Goal: Information Seeking & Learning: Learn about a topic

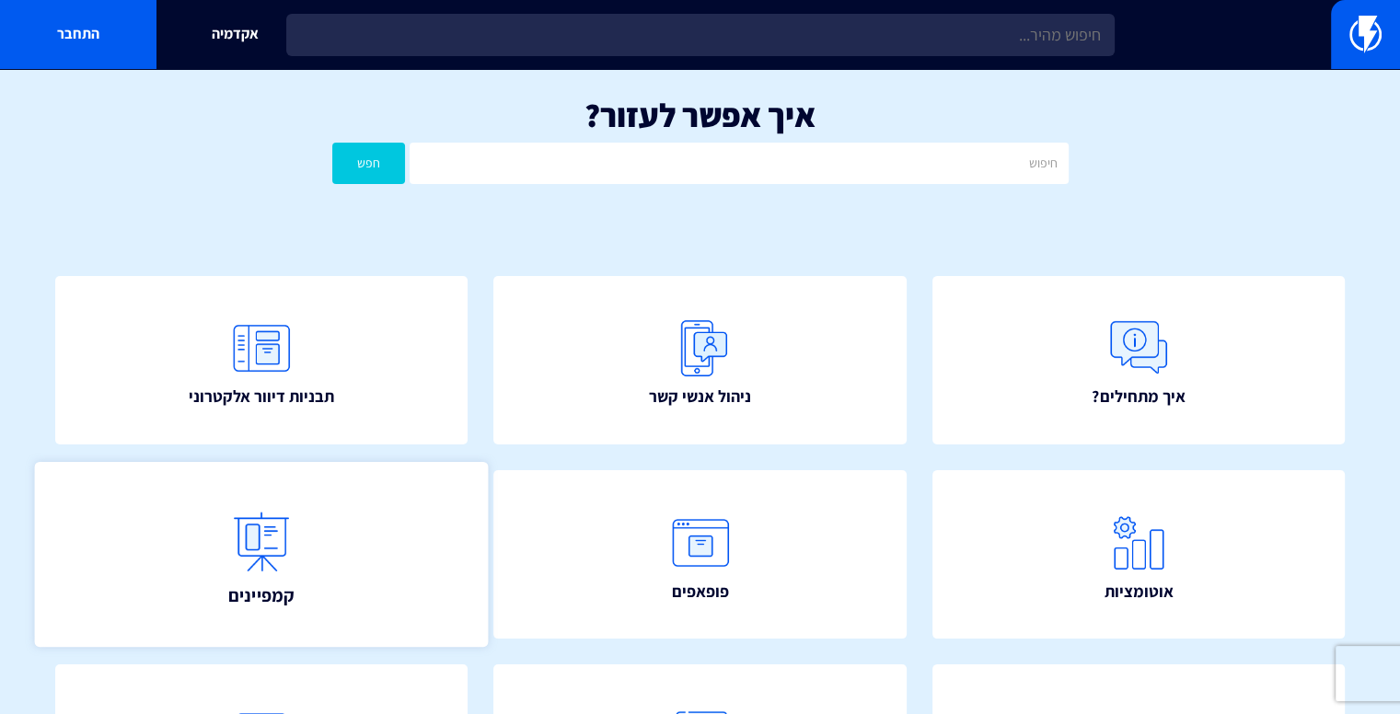
click at [180, 551] on link "קמפיינים" at bounding box center [262, 555] width 454 height 186
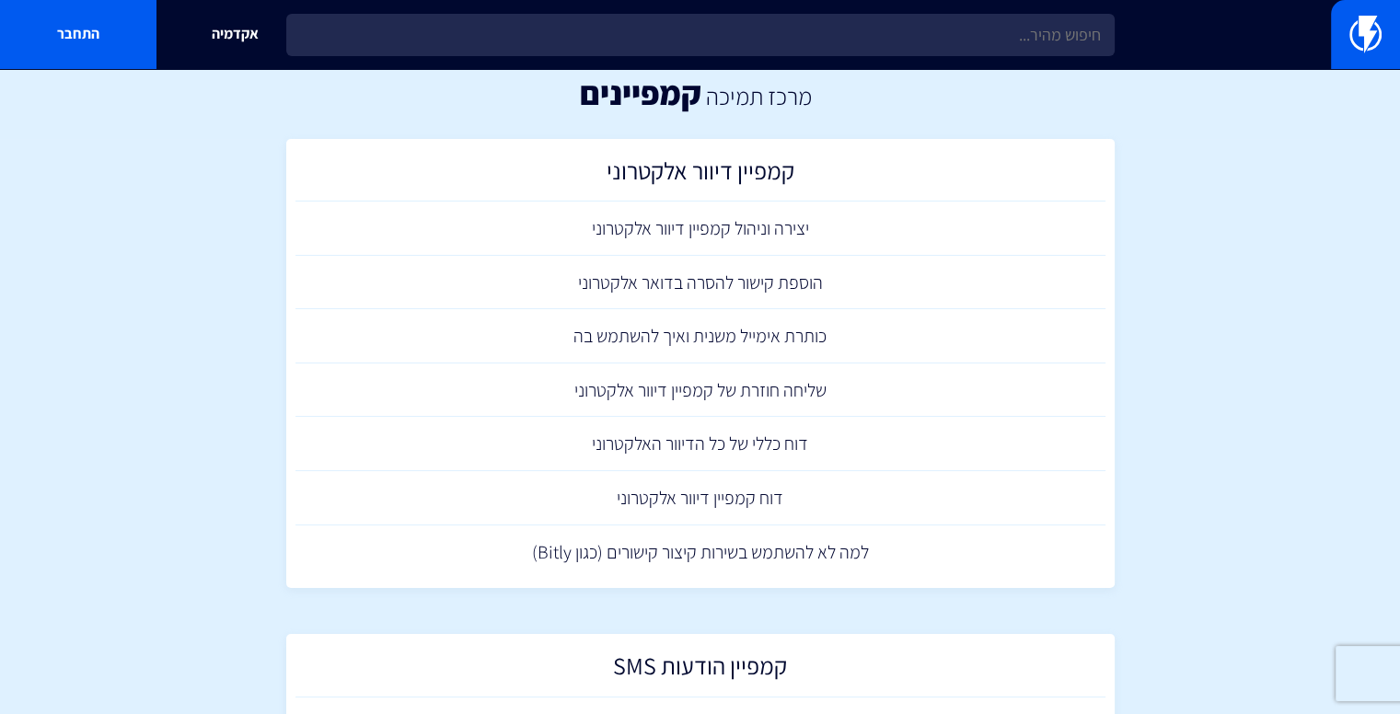
scroll to position [21, 0]
click at [643, 237] on link "יצירה וניהול קמפיין דיוור אלקטרוני" at bounding box center [700, 230] width 810 height 54
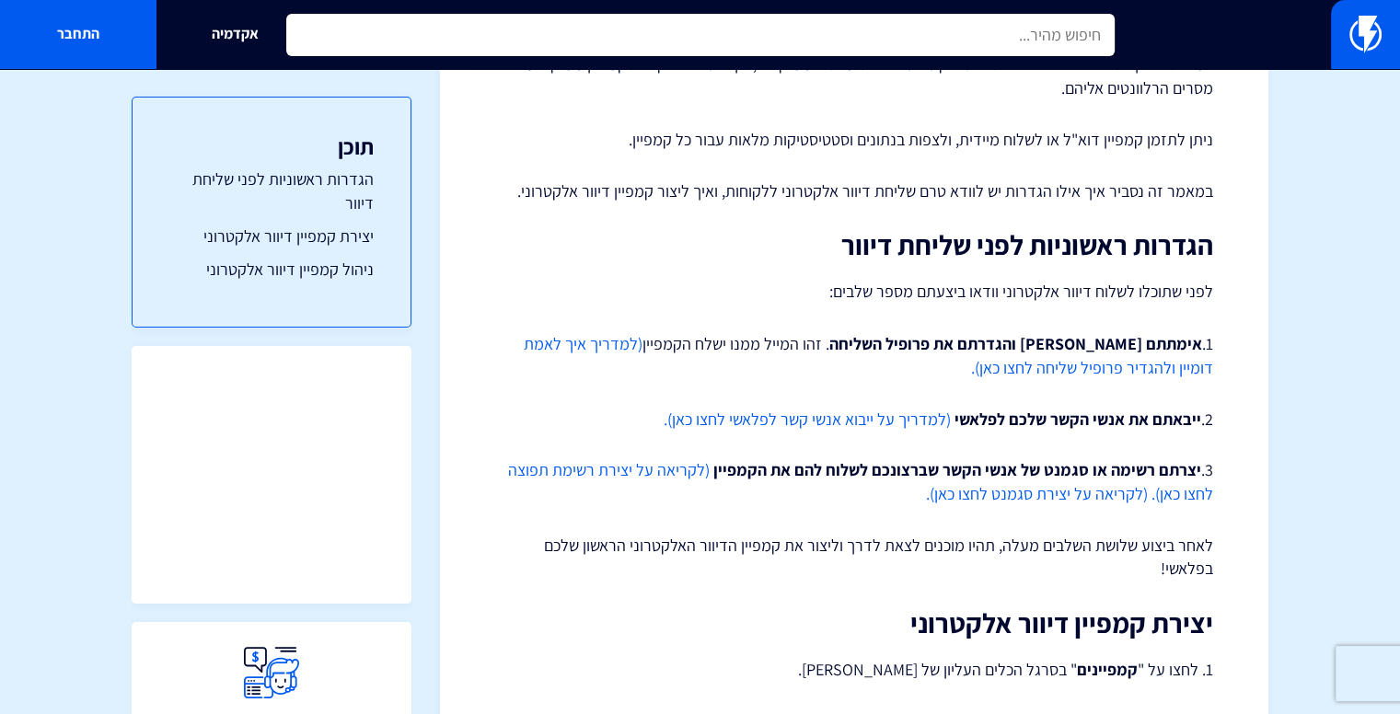
click at [555, 14] on input "text" at bounding box center [700, 35] width 828 height 42
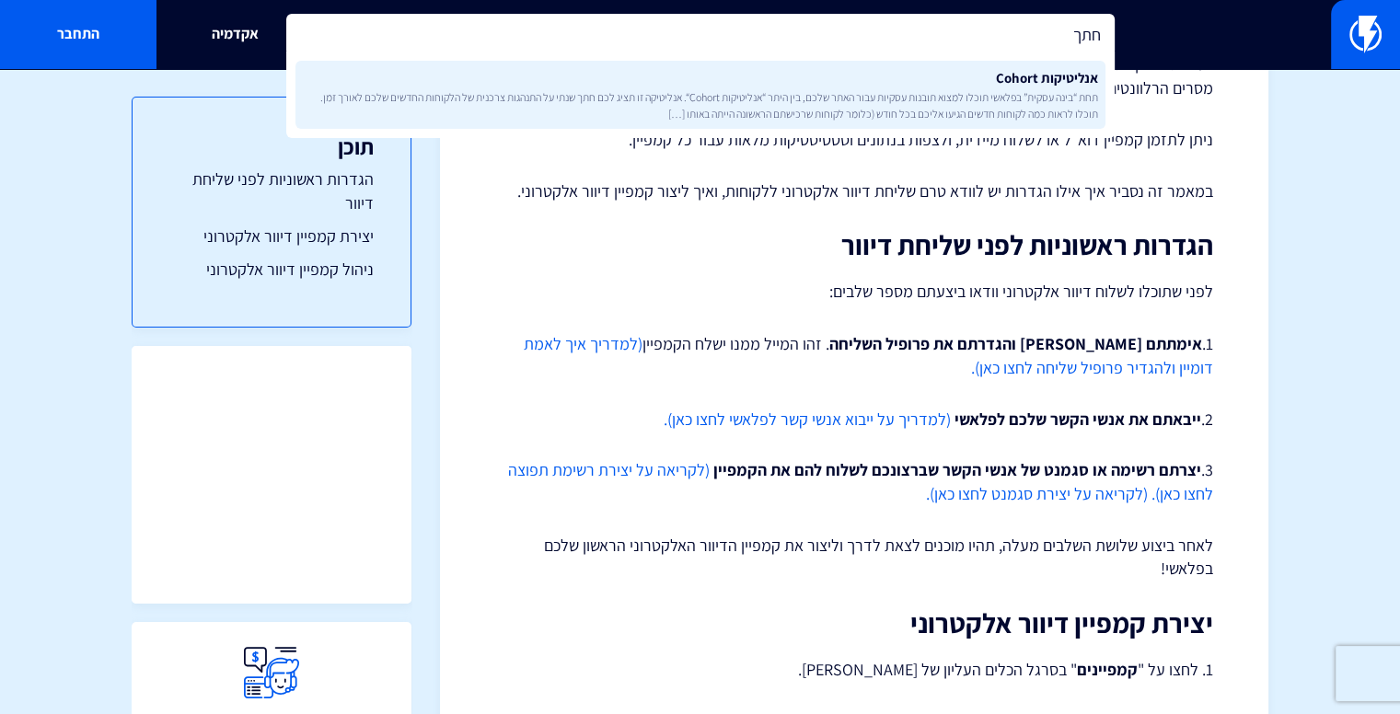
type input "חתך"
click at [654, 122] on link "אנליטיקות Cohort תחת “[PERSON_NAME] עסקית” בפלאשי תוכלו למצוא תובנות עסקיות עבו…" at bounding box center [700, 95] width 810 height 68
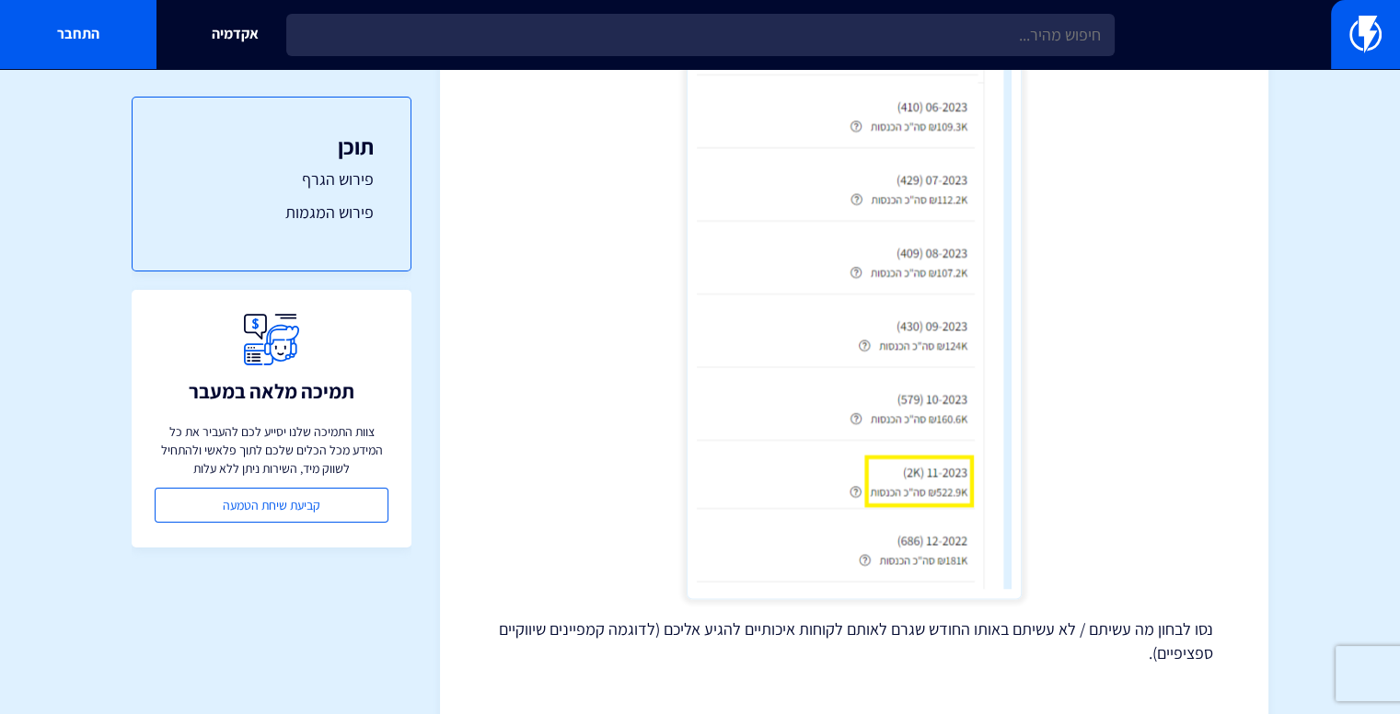
scroll to position [2680, 0]
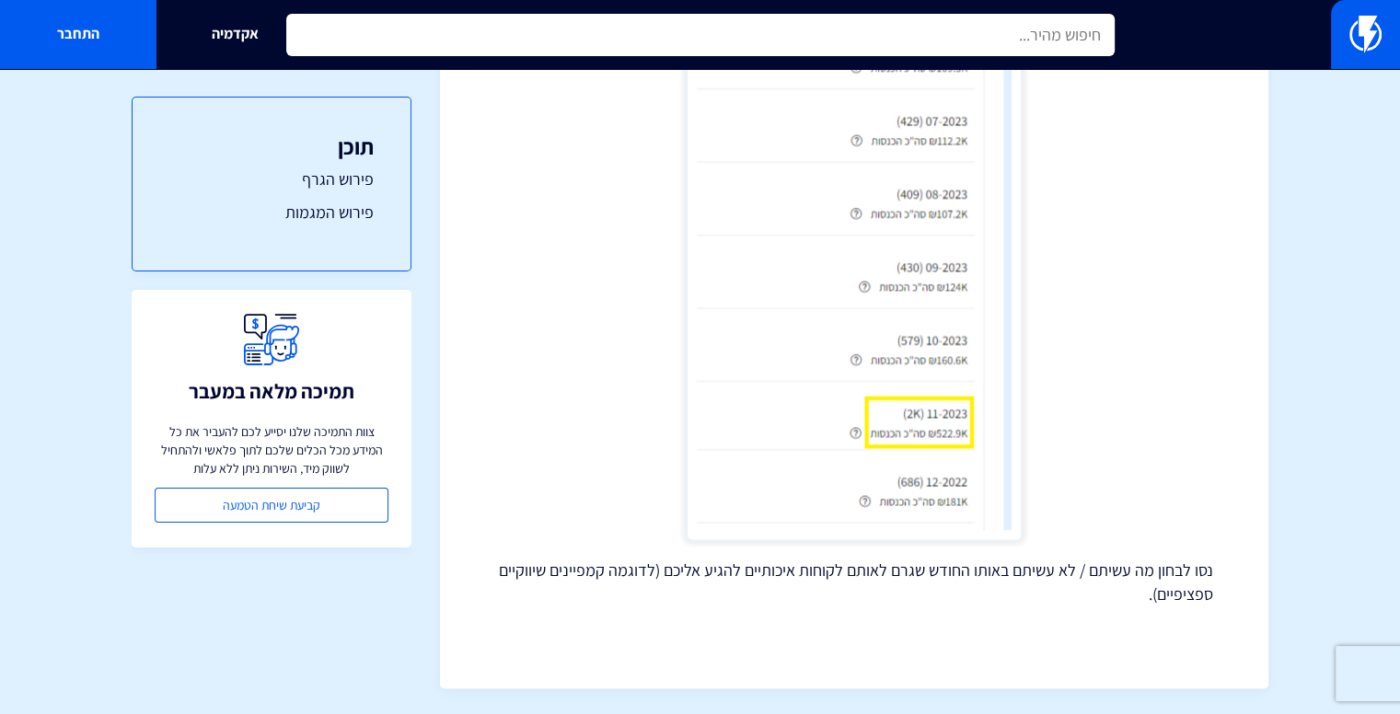
click at [648, 14] on input "text" at bounding box center [700, 35] width 828 height 42
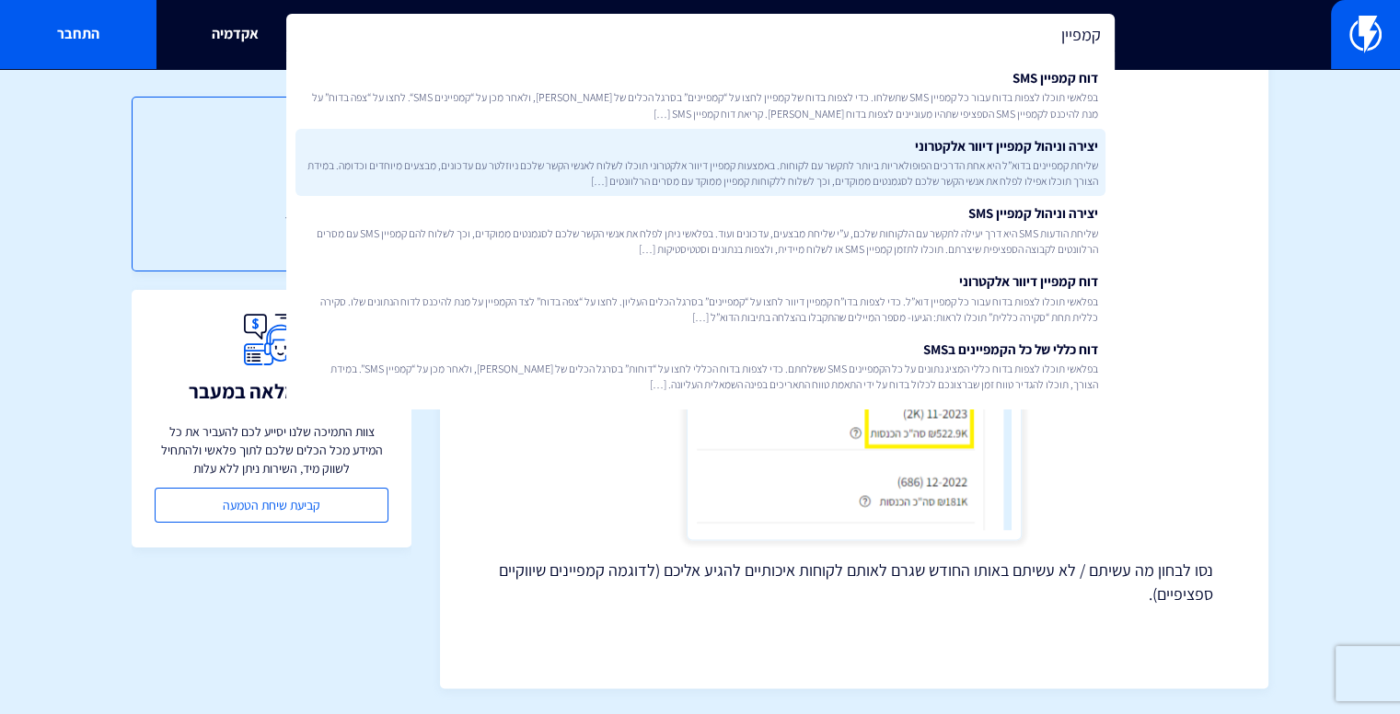
type input "קמפיין"
click at [509, 152] on link "יצירה וניהול קמפיין דיוור אלקטרוני שליחת קמפיינים בדוא”ל היא אחת הדרכים הפופולא…" at bounding box center [700, 163] width 810 height 68
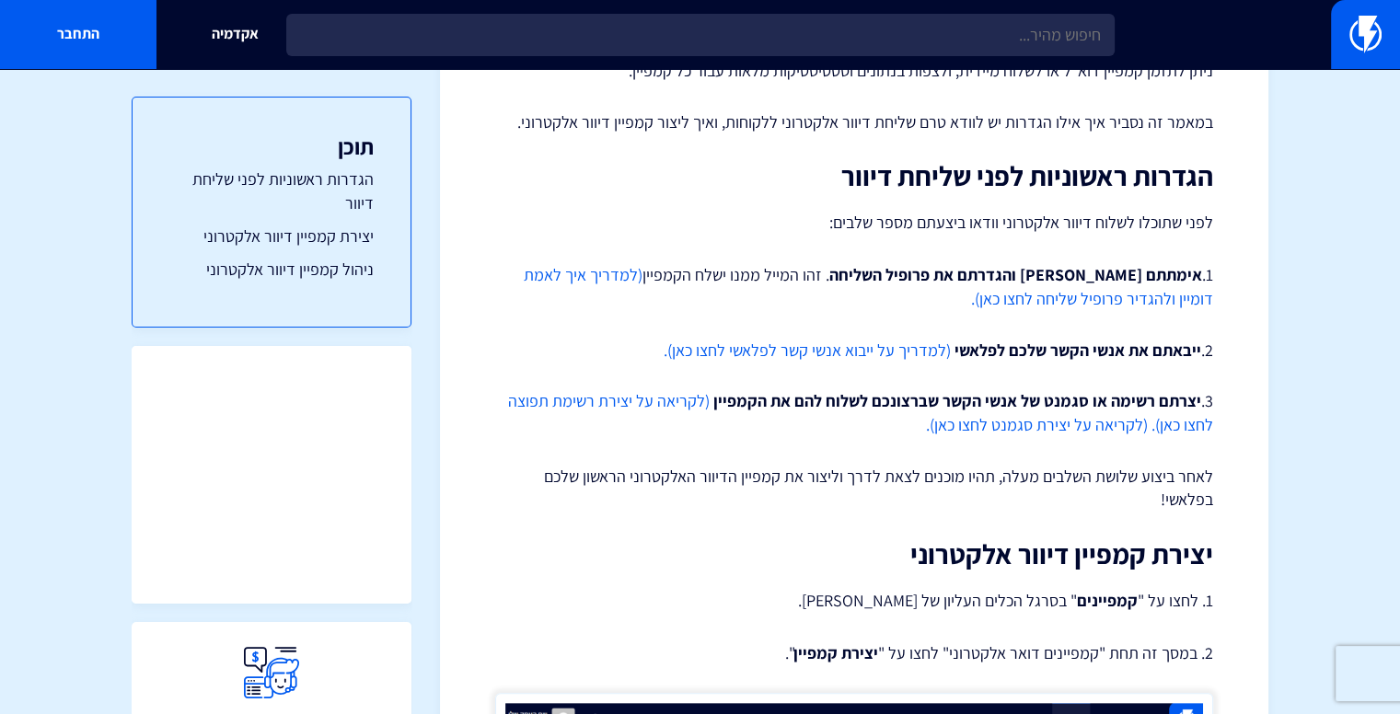
scroll to position [366, 0]
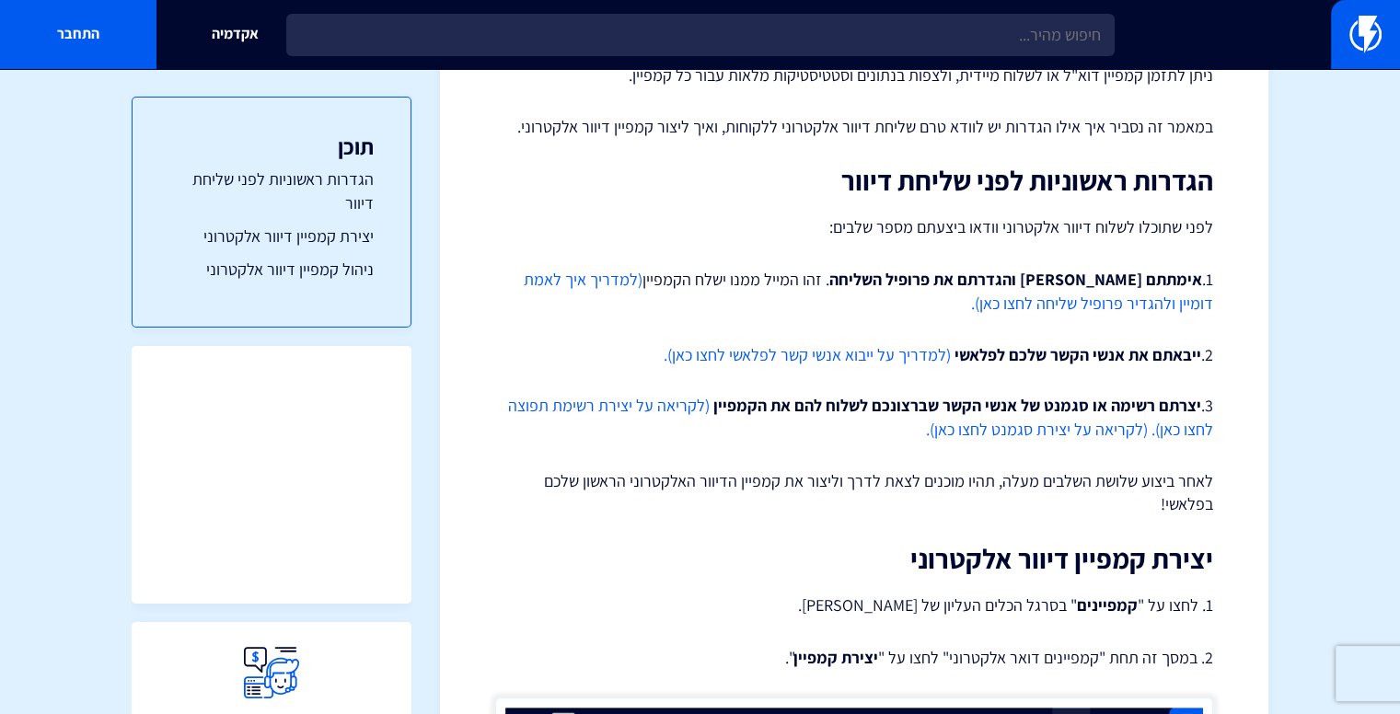
click at [663, 287] on link "(למדריך איך לאמת דומיין ולהגדיר פרופיל שליחה לחצו כאן)." at bounding box center [868, 291] width 689 height 45
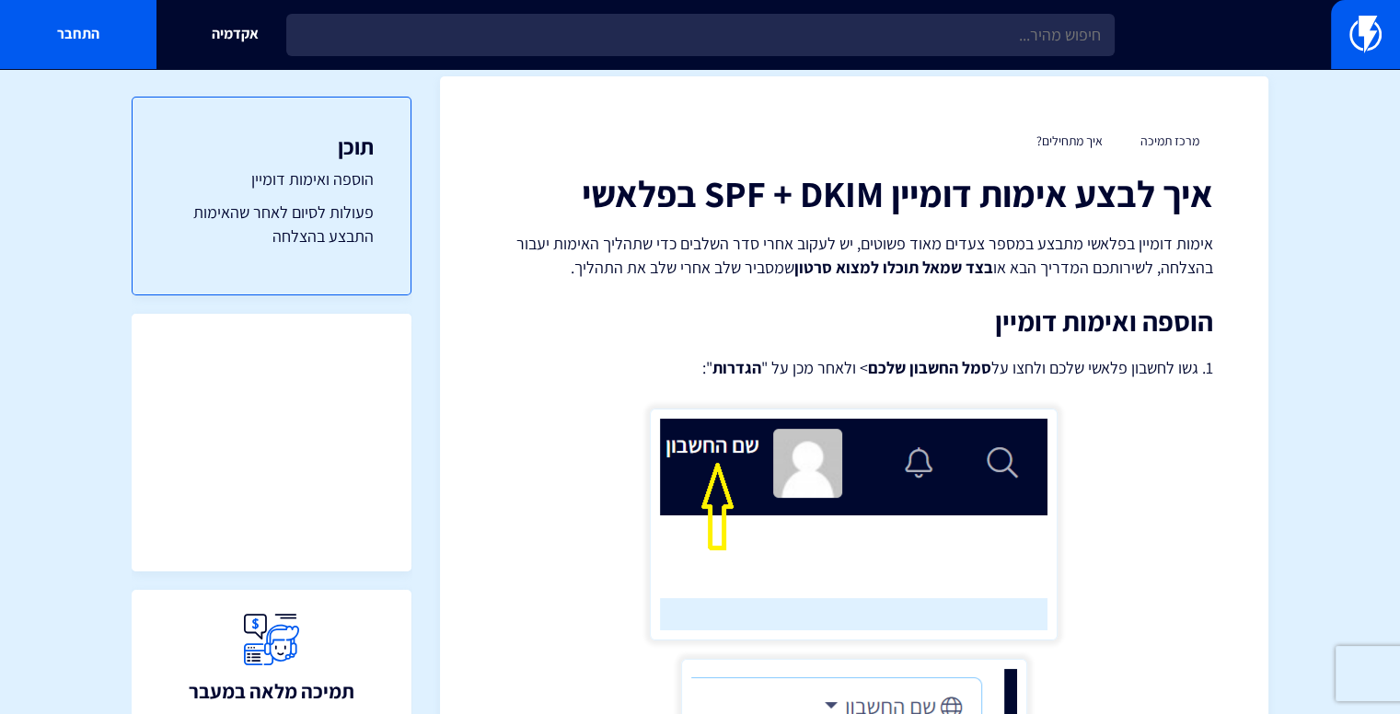
scroll to position [11, 0]
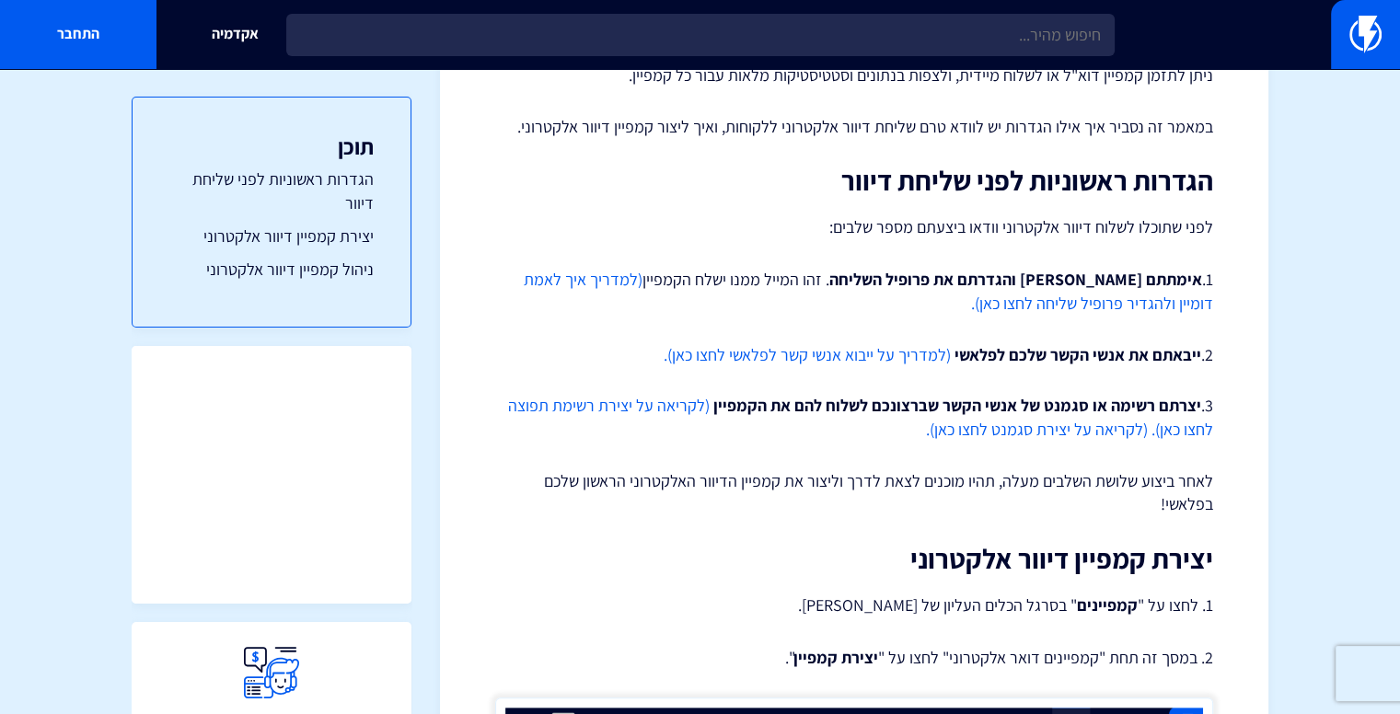
click at [619, 270] on link "(למדריך איך לאמת דומיין ולהגדיר פרופיל שליחה לחצו כאן)." at bounding box center [868, 291] width 689 height 45
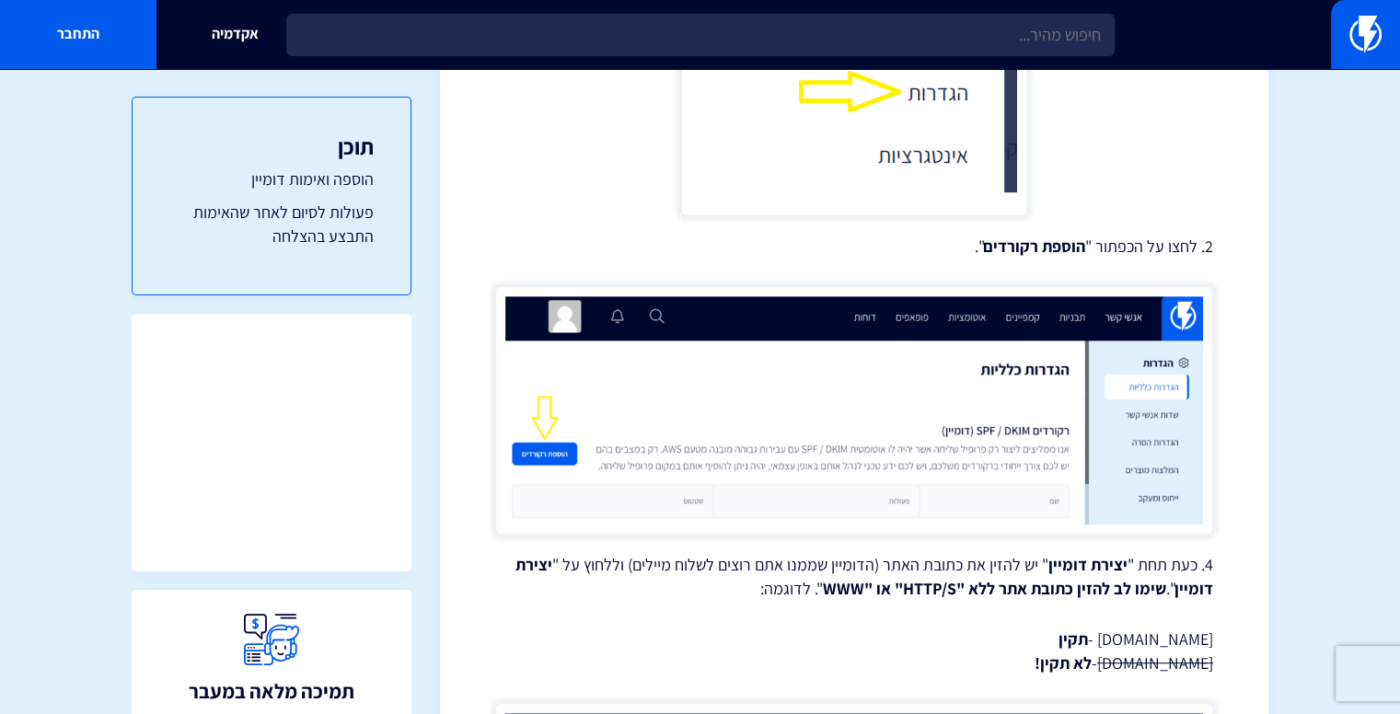
scroll to position [874, 0]
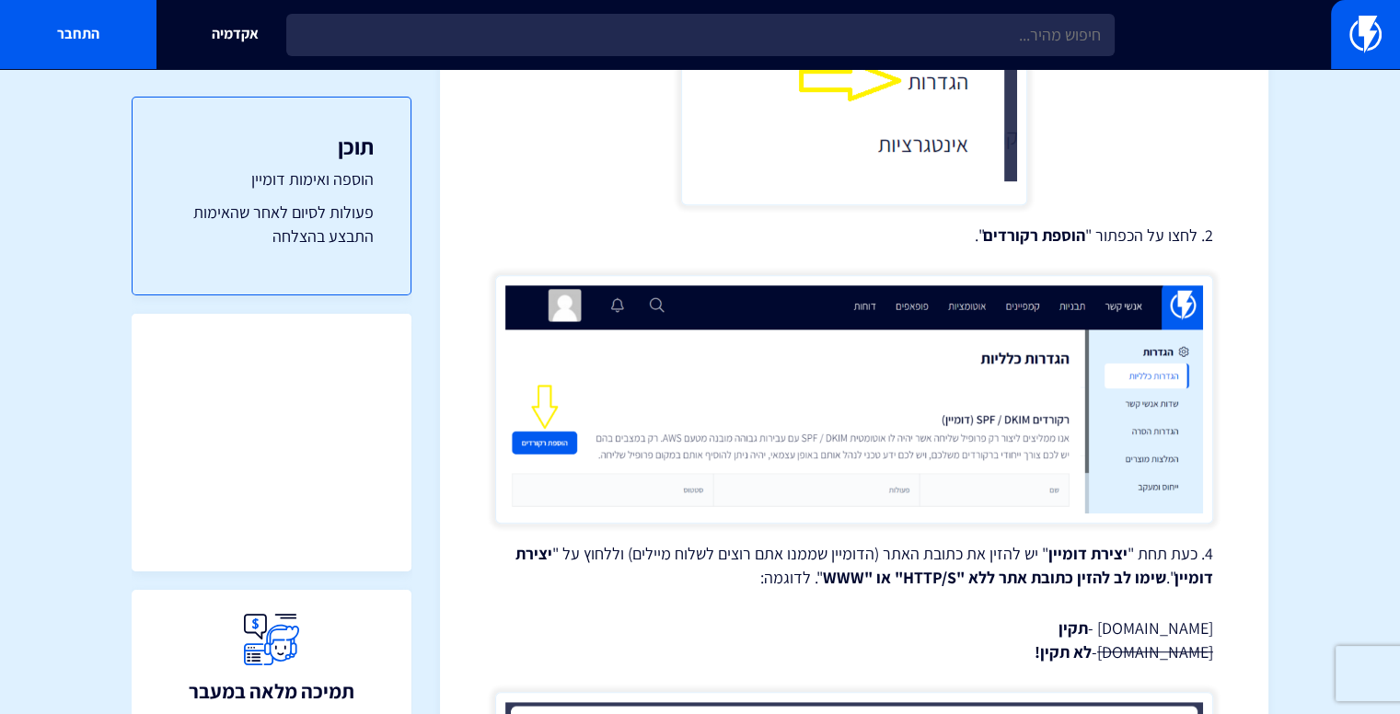
click at [656, 148] on figure at bounding box center [854, 1] width 718 height 410
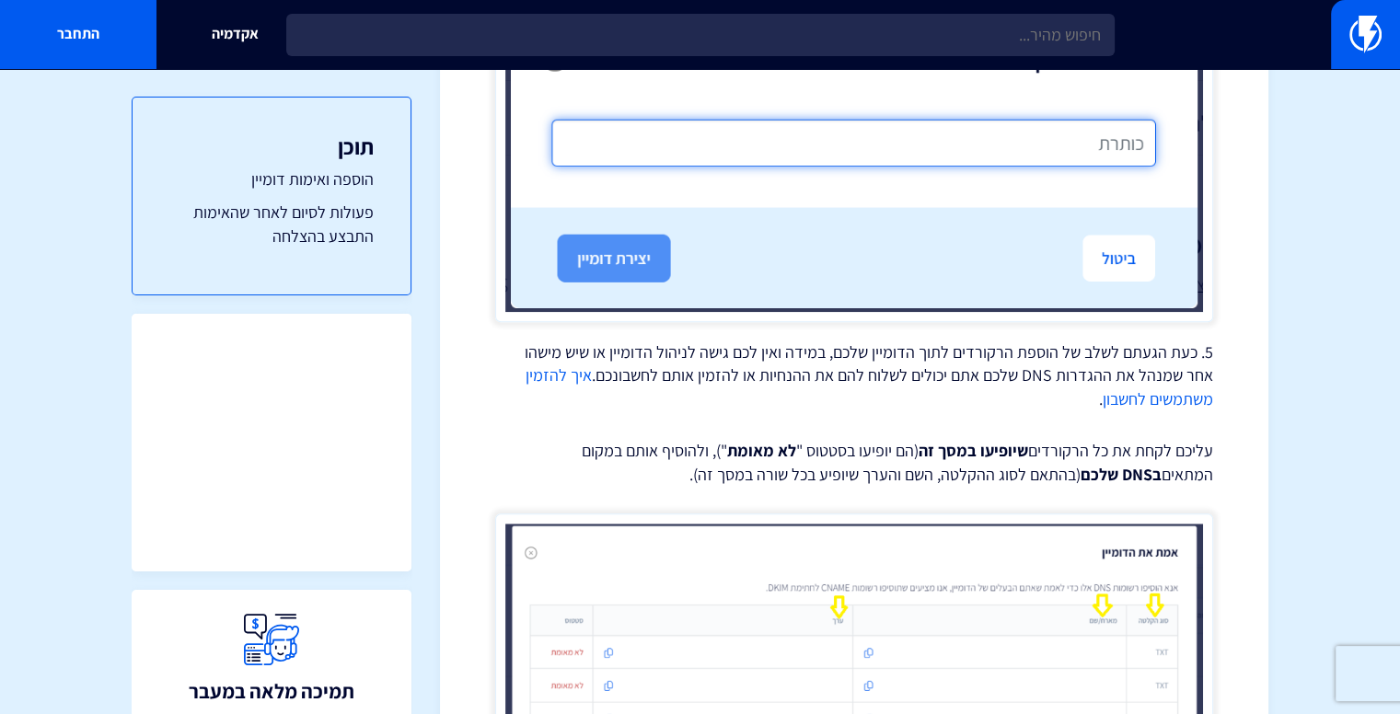
scroll to position [1598, 0]
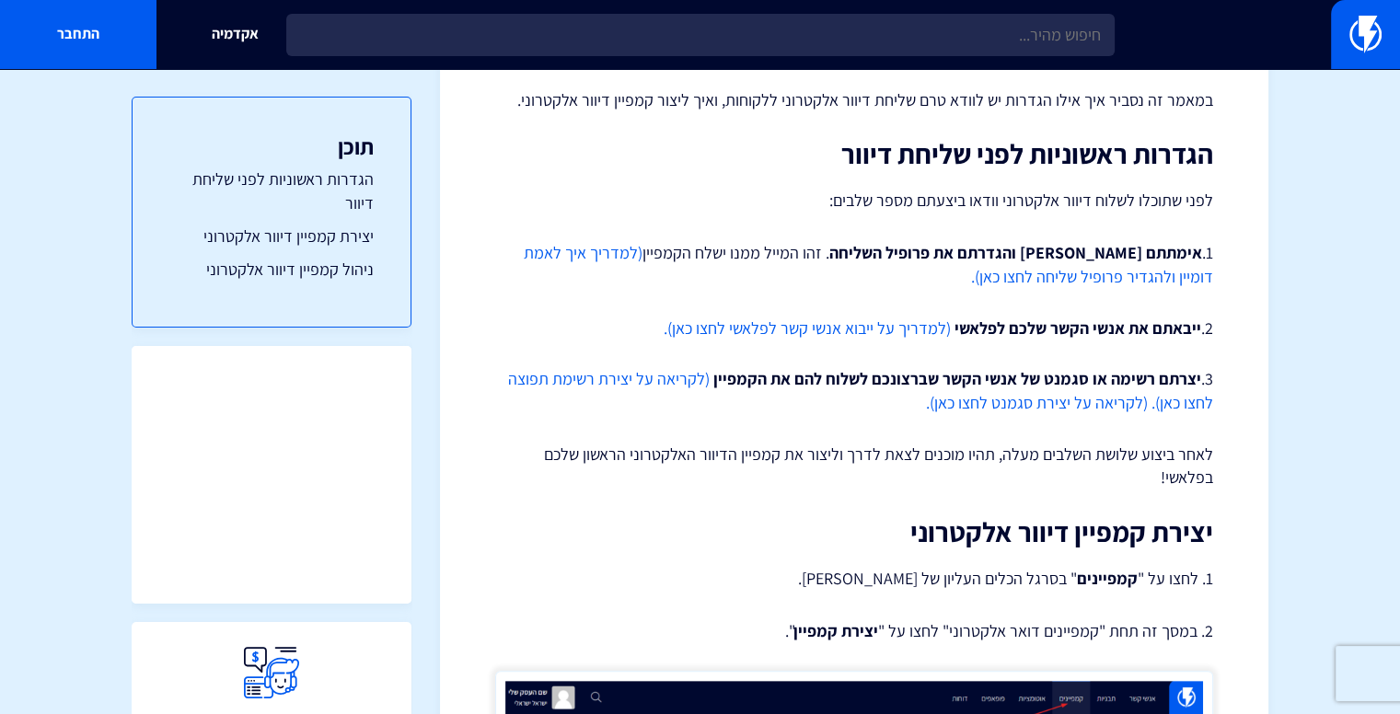
scroll to position [394, 0]
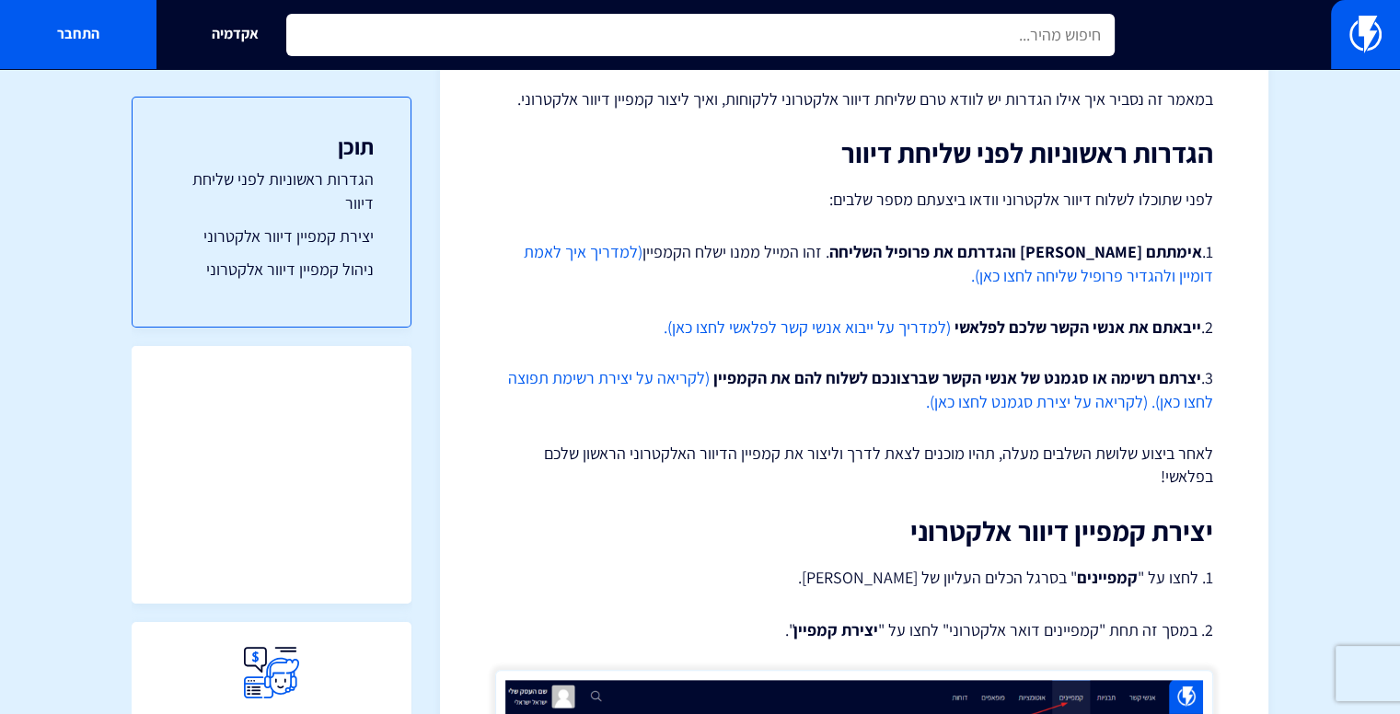
click at [619, 27] on input "text" at bounding box center [700, 35] width 828 height 42
type input "י"
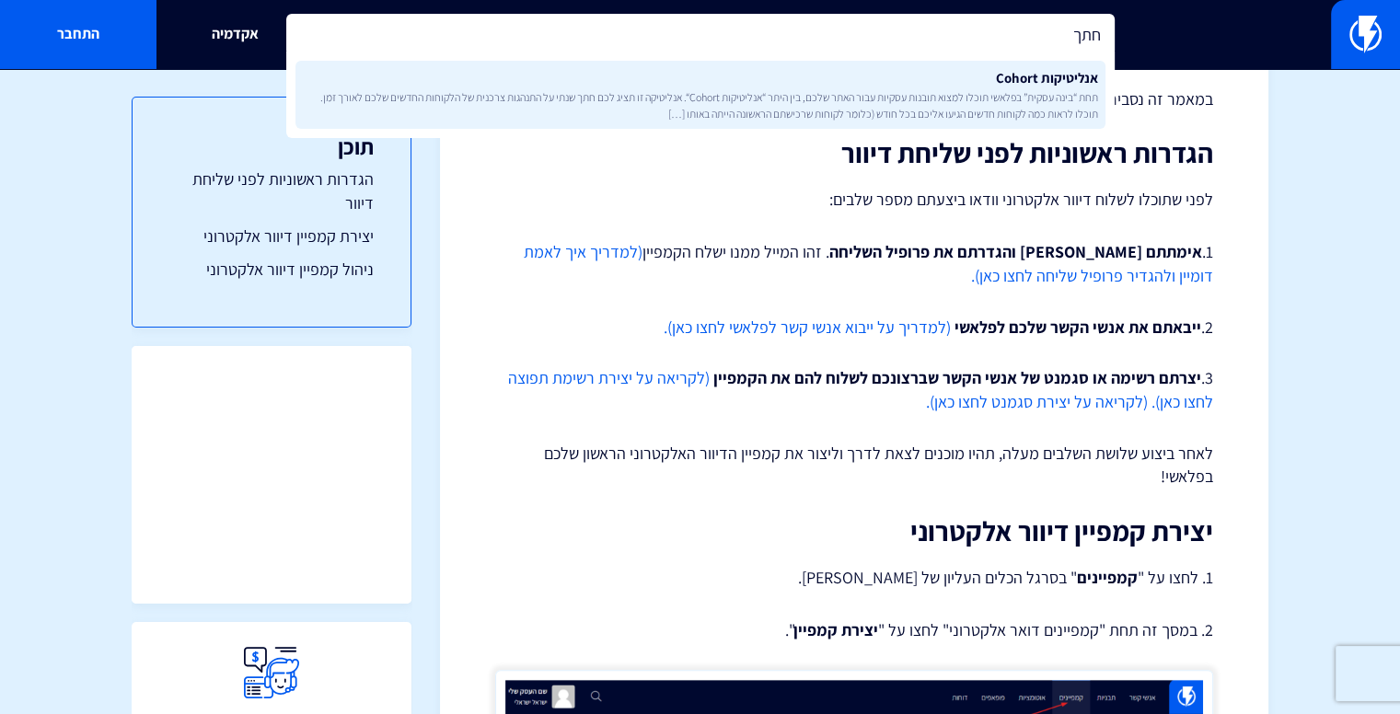
type input "חתך"
click at [703, 89] on span "תחת “בינה עסקית” בפלאשי תוכלו למצוא תובנות עסקיות עבור האתר שלכם, בין היתר “אנל…" at bounding box center [700, 104] width 795 height 31
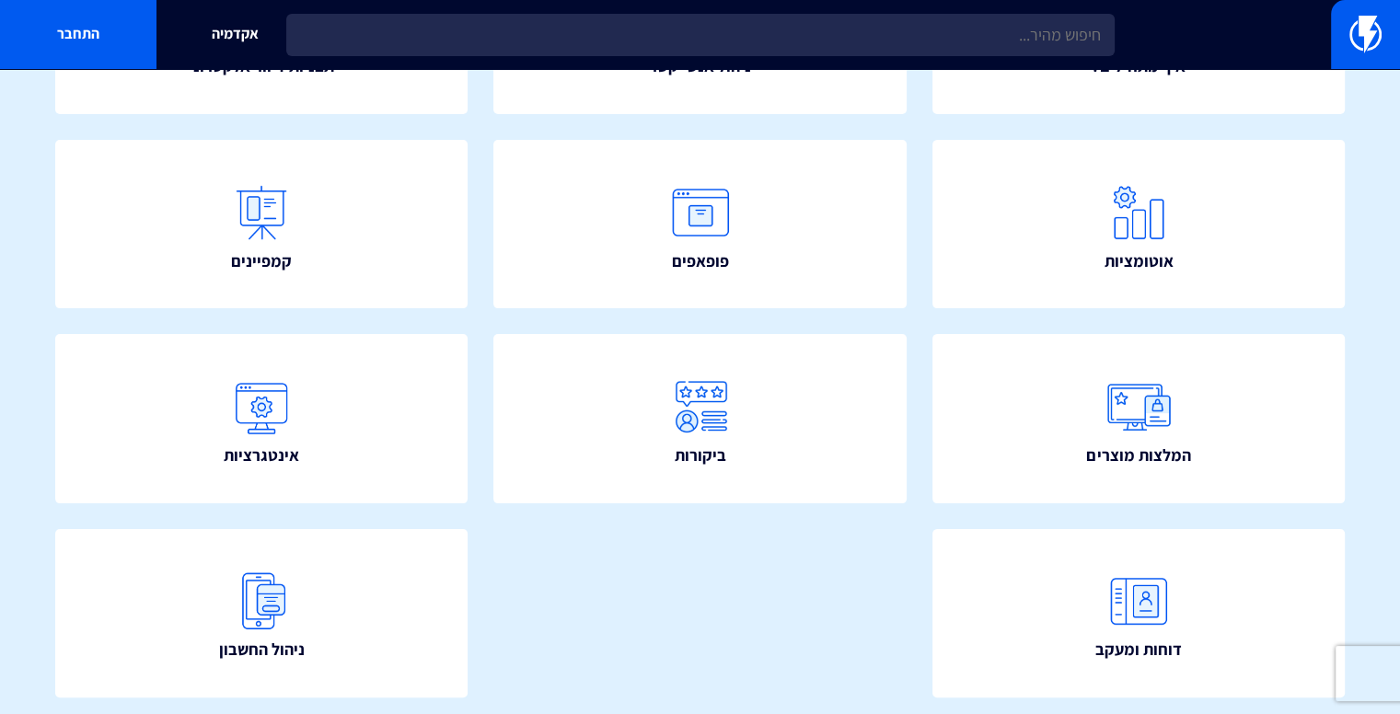
scroll to position [394, 0]
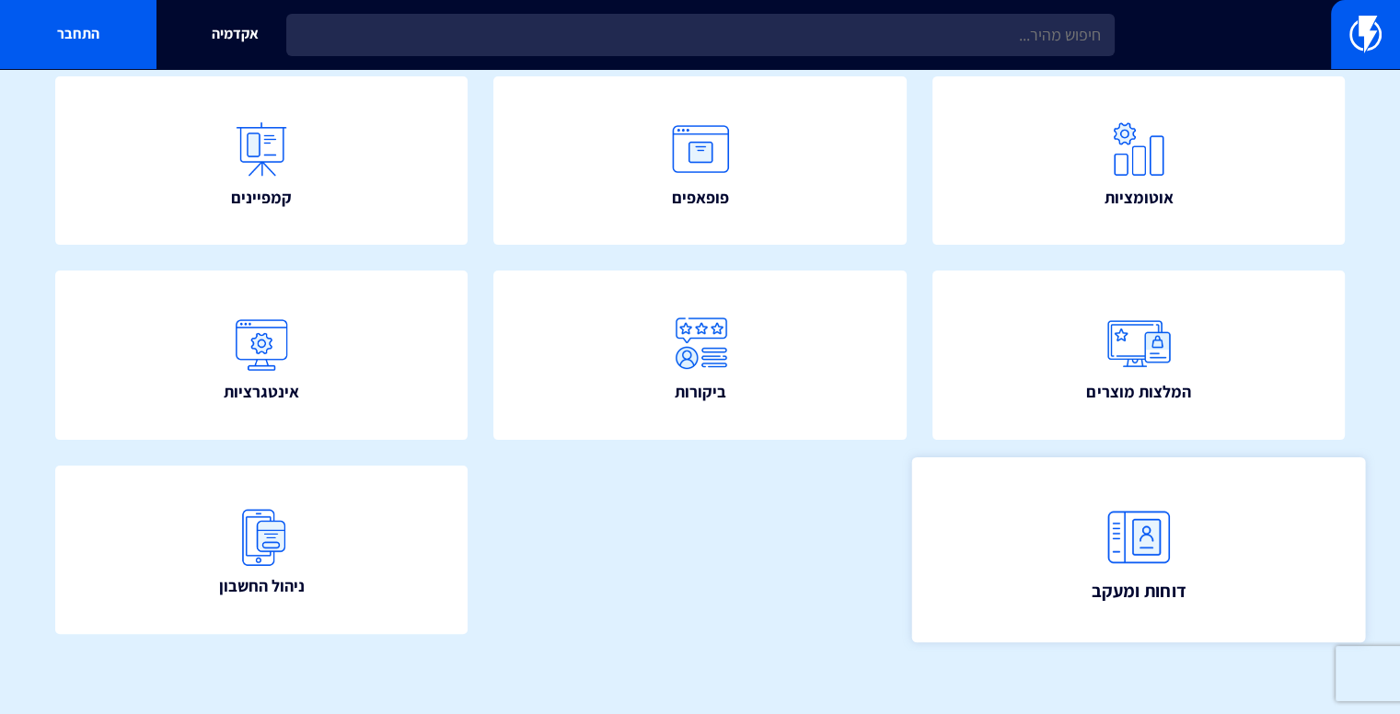
click at [1138, 538] on img at bounding box center [1138, 536] width 81 height 81
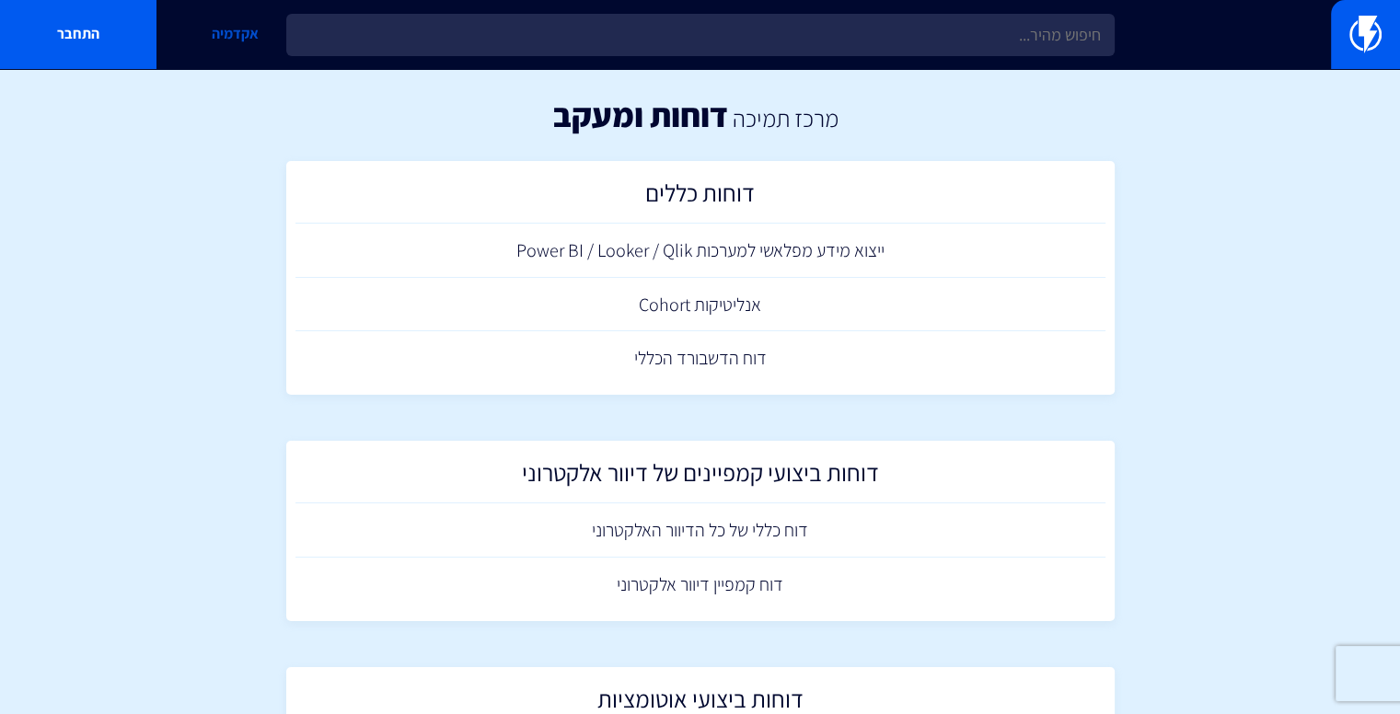
click at [222, 56] on link "אקדמיה" at bounding box center [234, 34] width 156 height 69
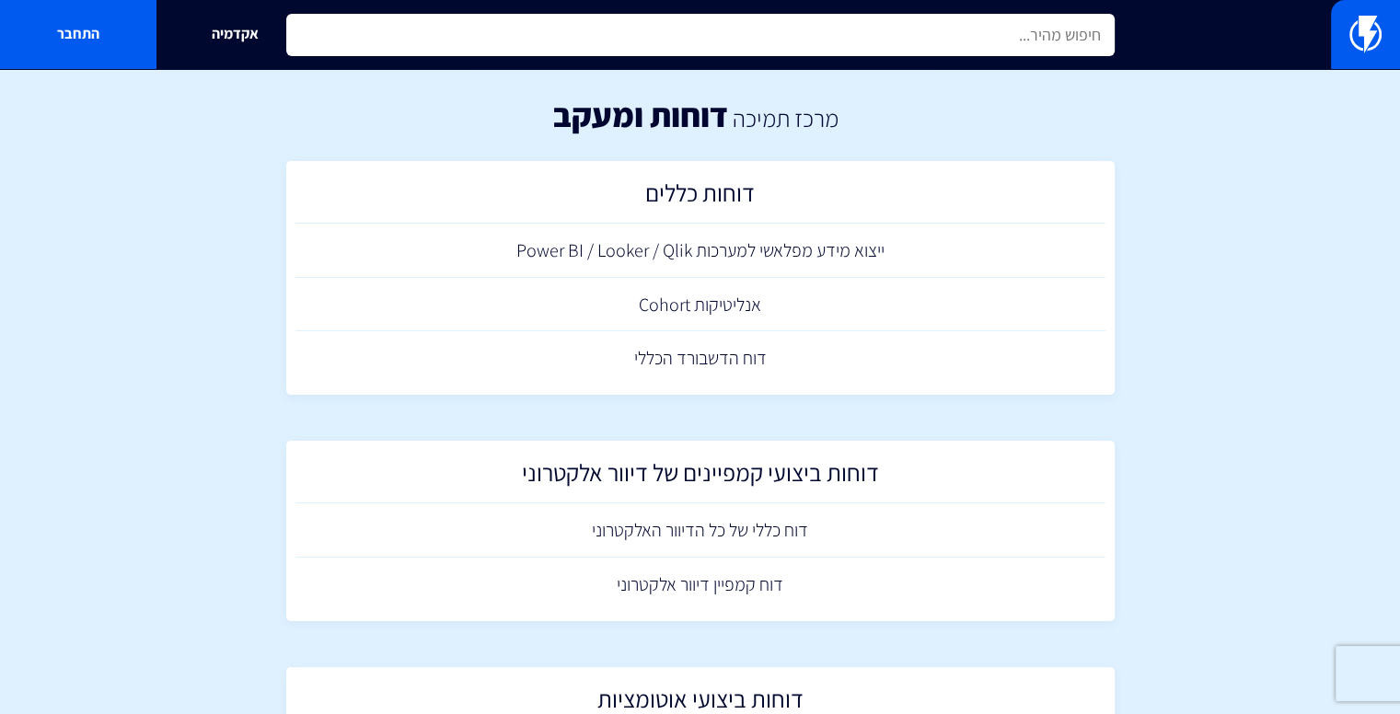
click at [976, 44] on input "text" at bounding box center [700, 35] width 828 height 42
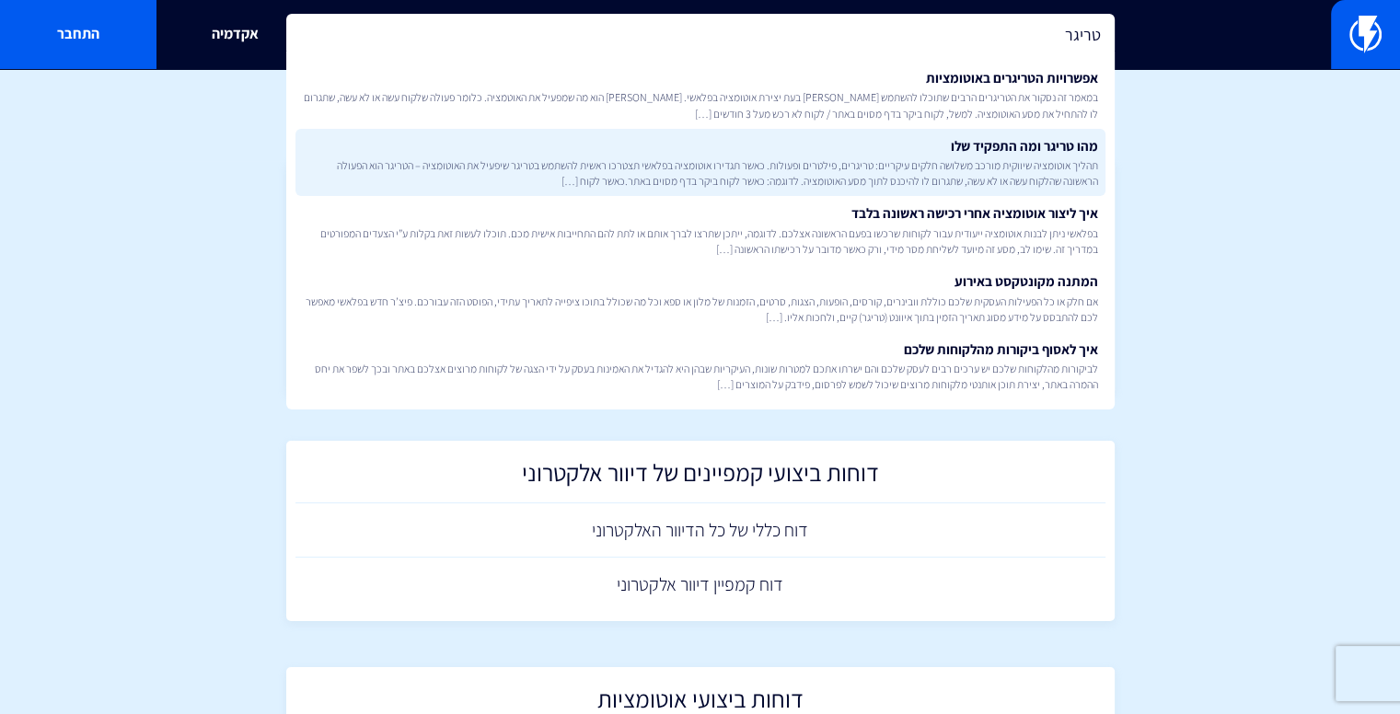
type input "טריגר"
click at [873, 168] on span "תהליך אוטומציה שיווקית מורכב משלושה חלקים עיקריים: טריגרים, פילטרים ופעולות. כא…" at bounding box center [700, 172] width 795 height 31
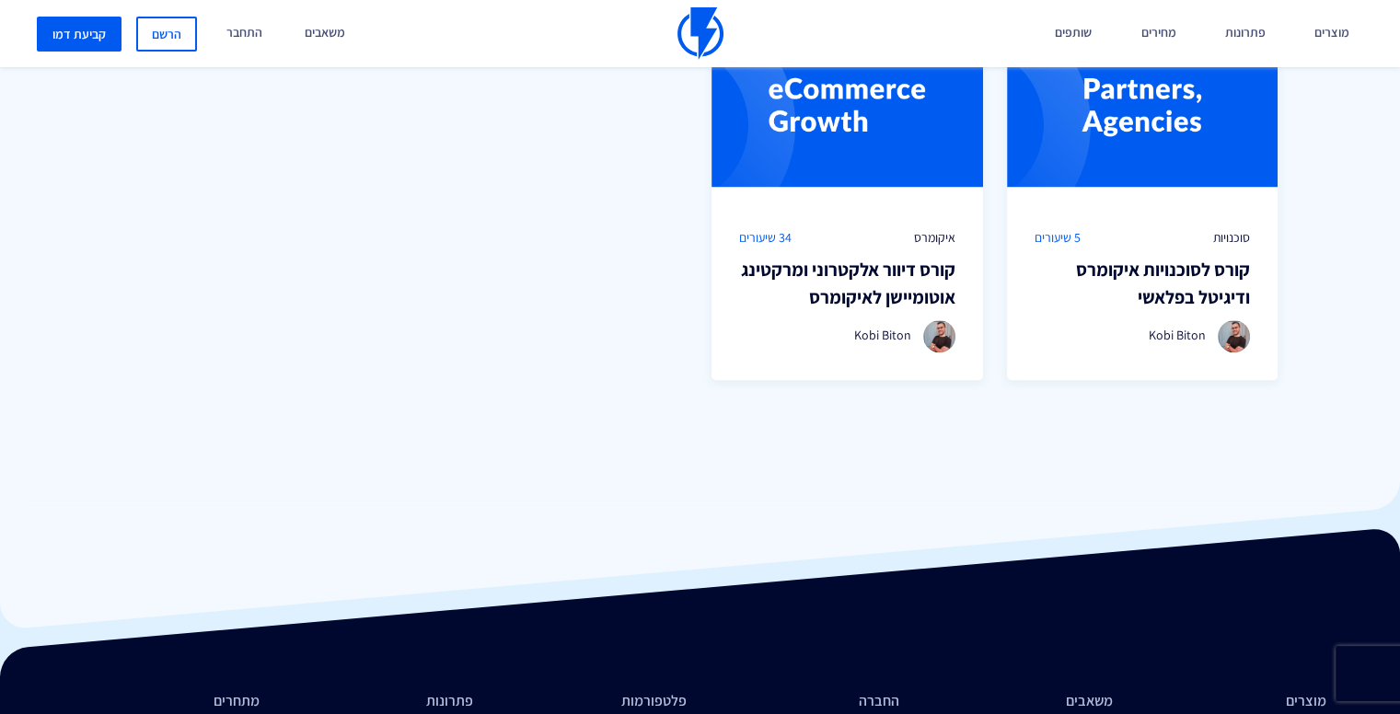
scroll to position [1403, 0]
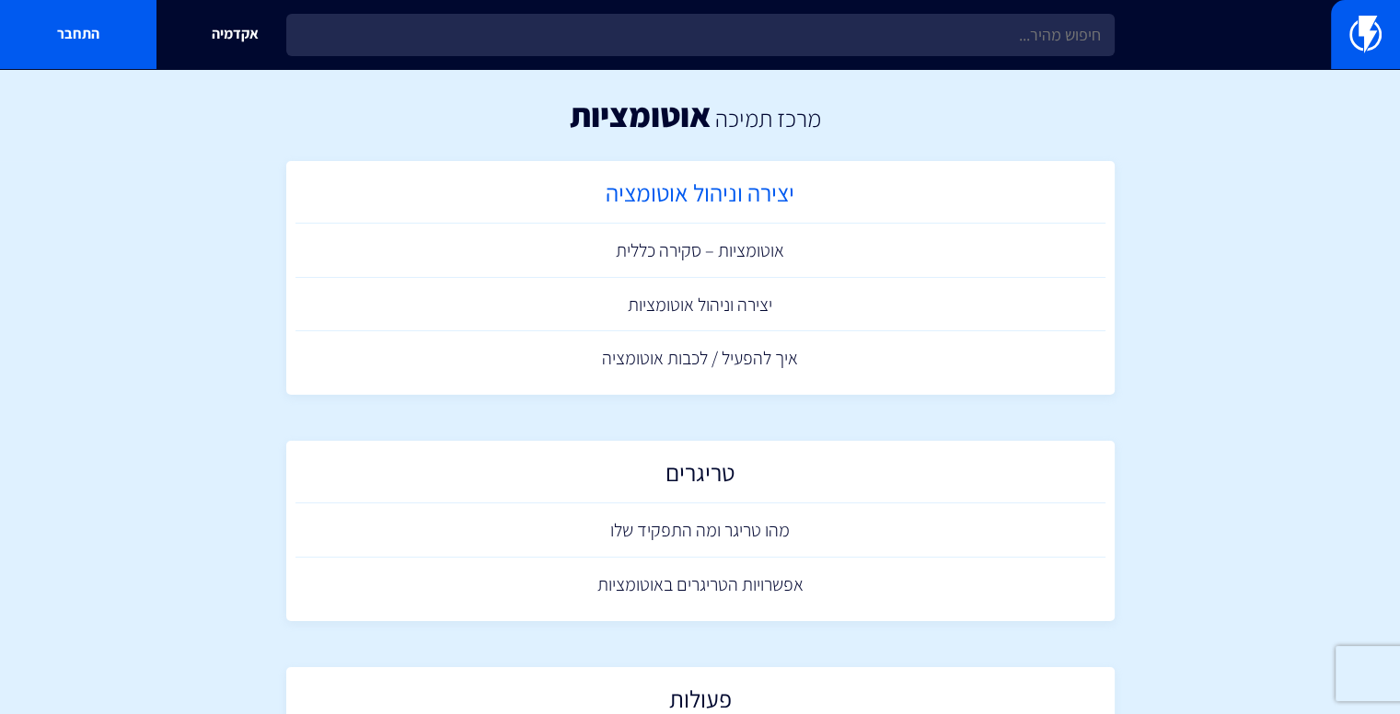
click at [721, 200] on h2 "יצירה וניהול אוטומציה" at bounding box center [701, 197] width 792 height 36
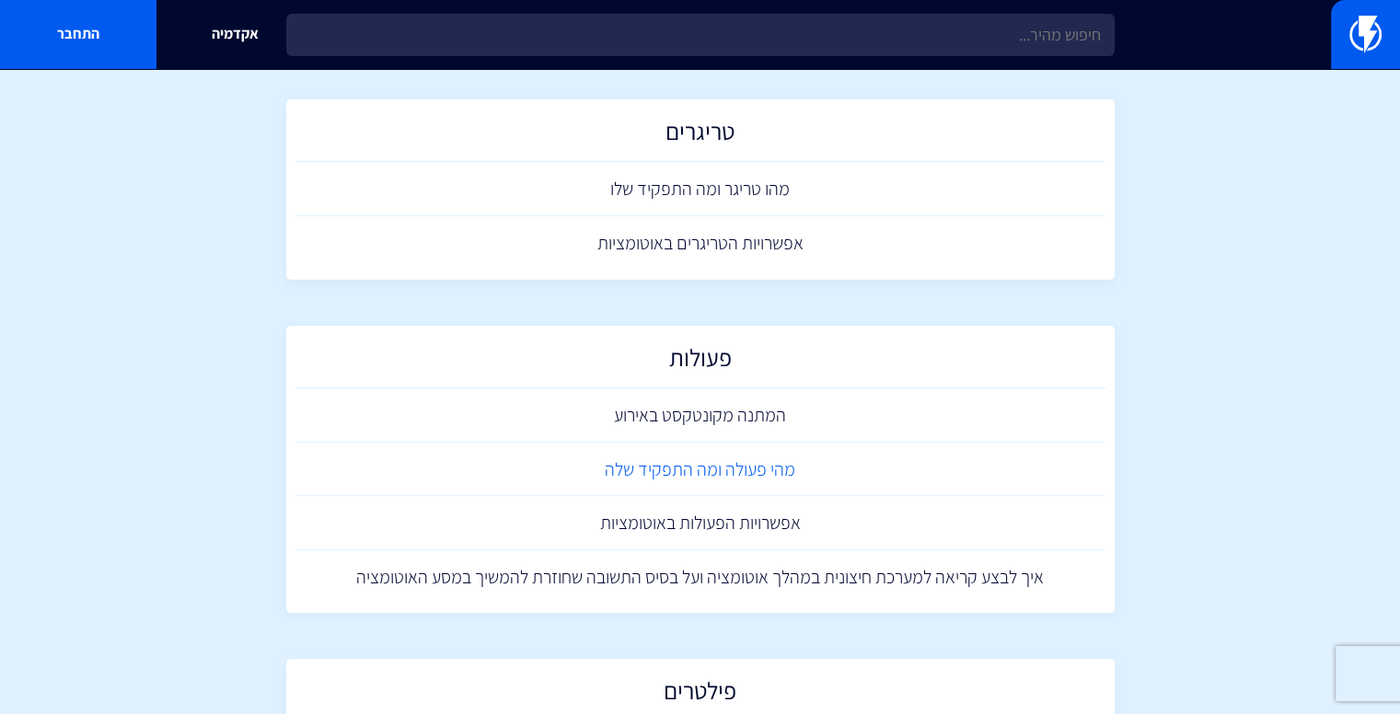
scroll to position [342, 0]
click at [648, 460] on link "מהי פעולה ומה התפקיד שלה" at bounding box center [700, 469] width 810 height 54
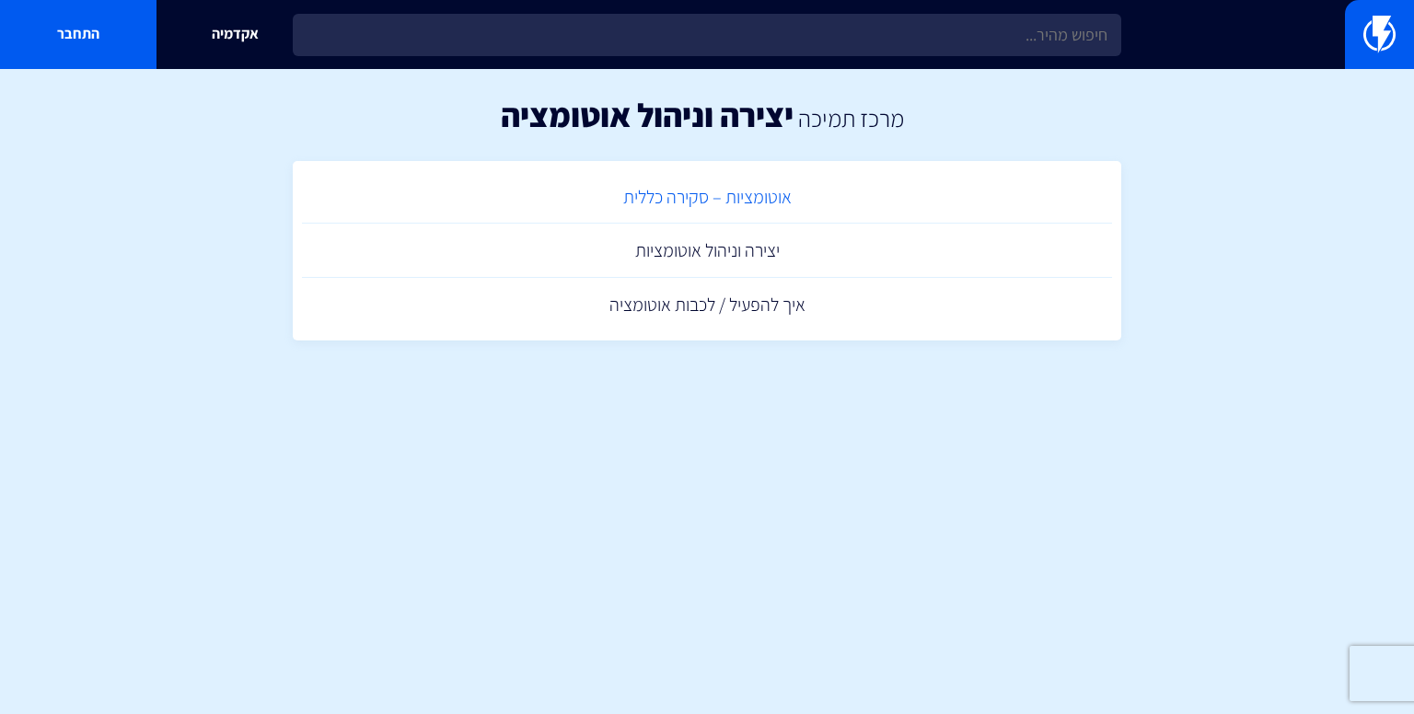
click at [644, 196] on link "אוטומציות – סקירה כללית" at bounding box center [707, 197] width 810 height 54
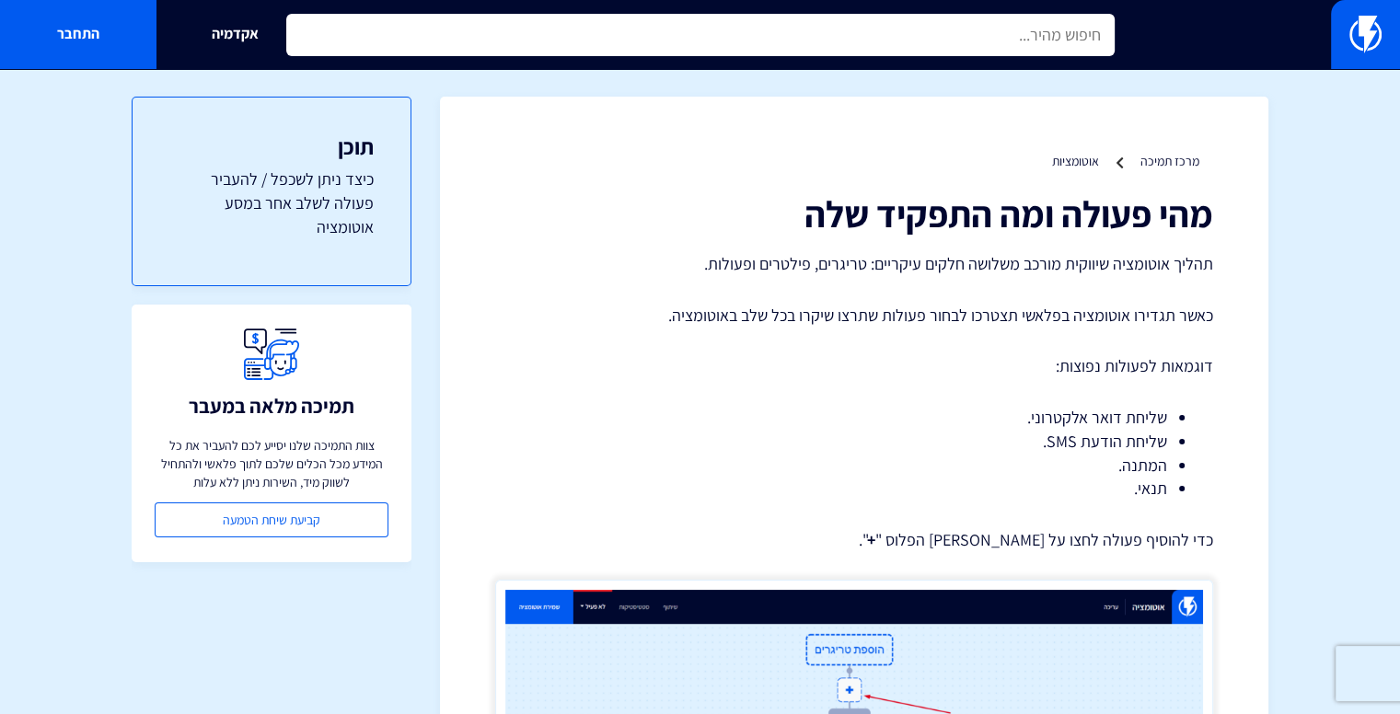
click at [662, 23] on input "text" at bounding box center [700, 35] width 828 height 42
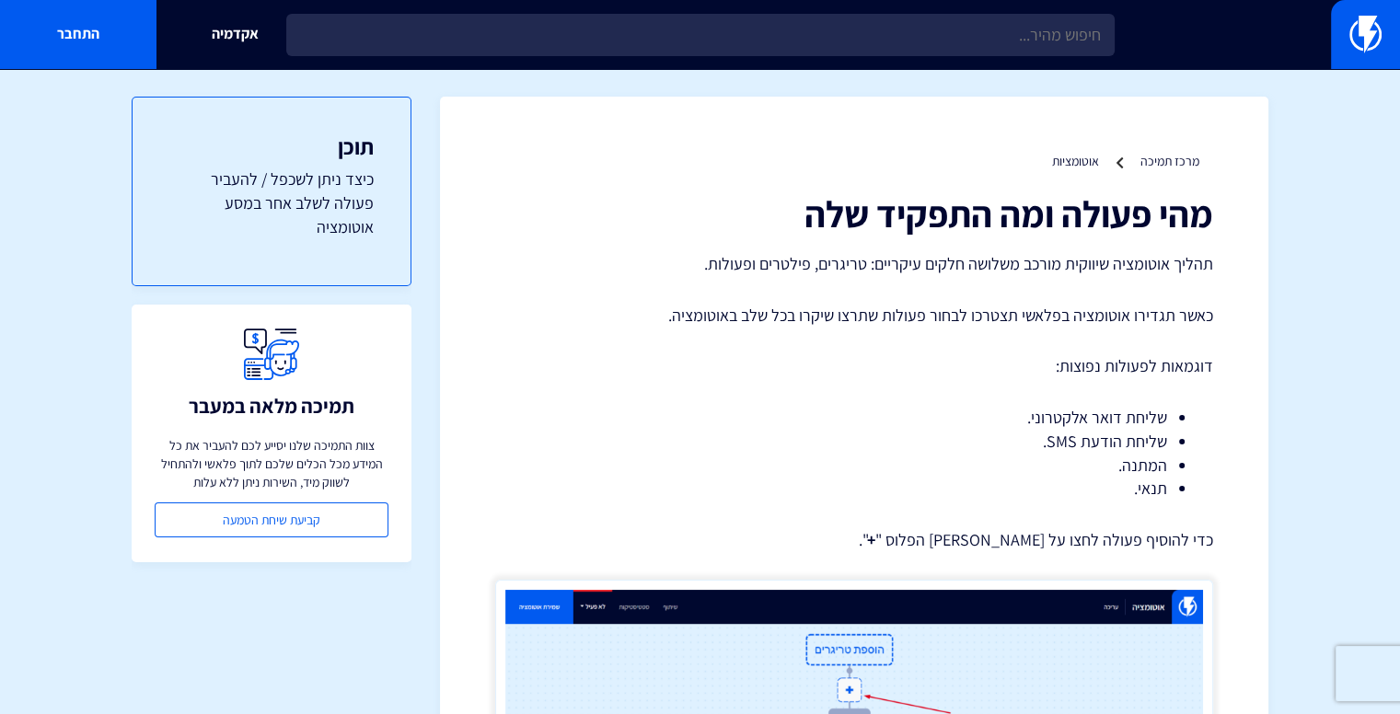
click at [1322, 48] on div "אקדמיה התחבר" at bounding box center [700, 34] width 1400 height 69
click at [1355, 43] on img at bounding box center [1365, 34] width 32 height 37
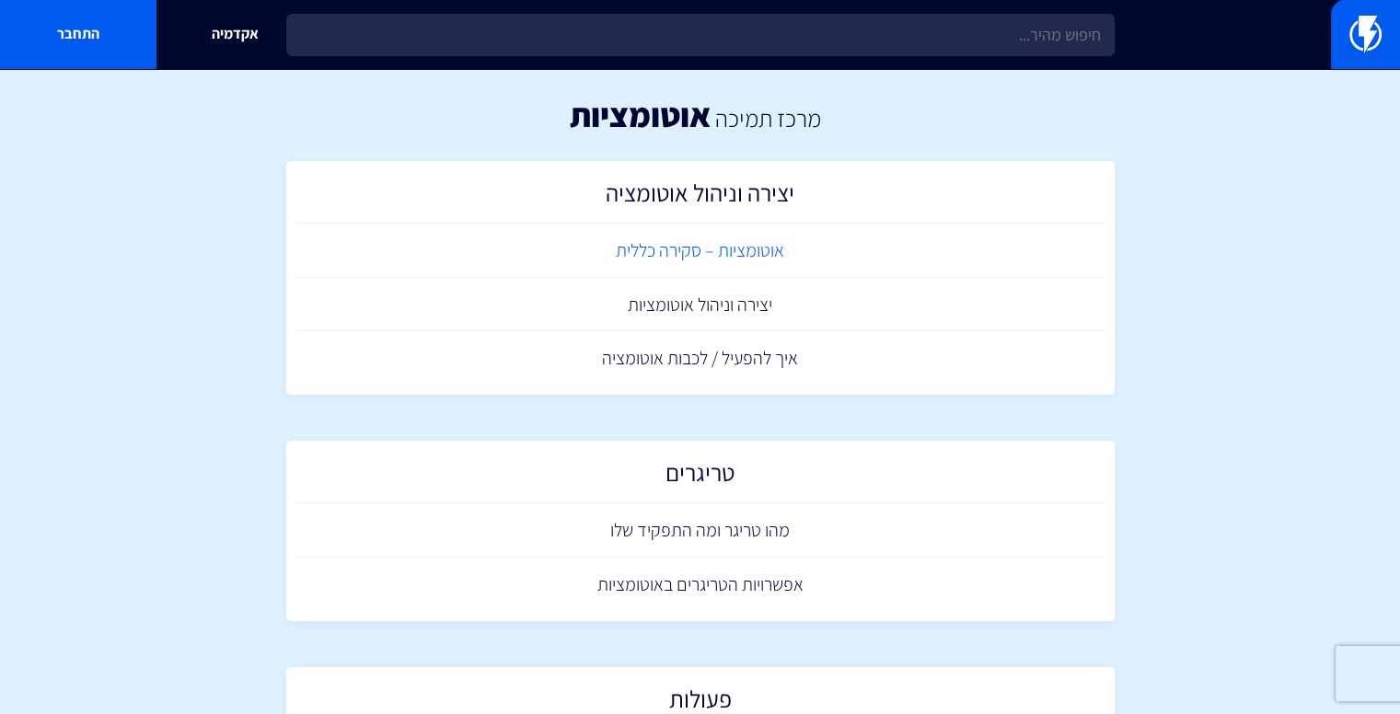
click at [619, 238] on link "אוטומציות – סקירה כללית" at bounding box center [700, 251] width 810 height 54
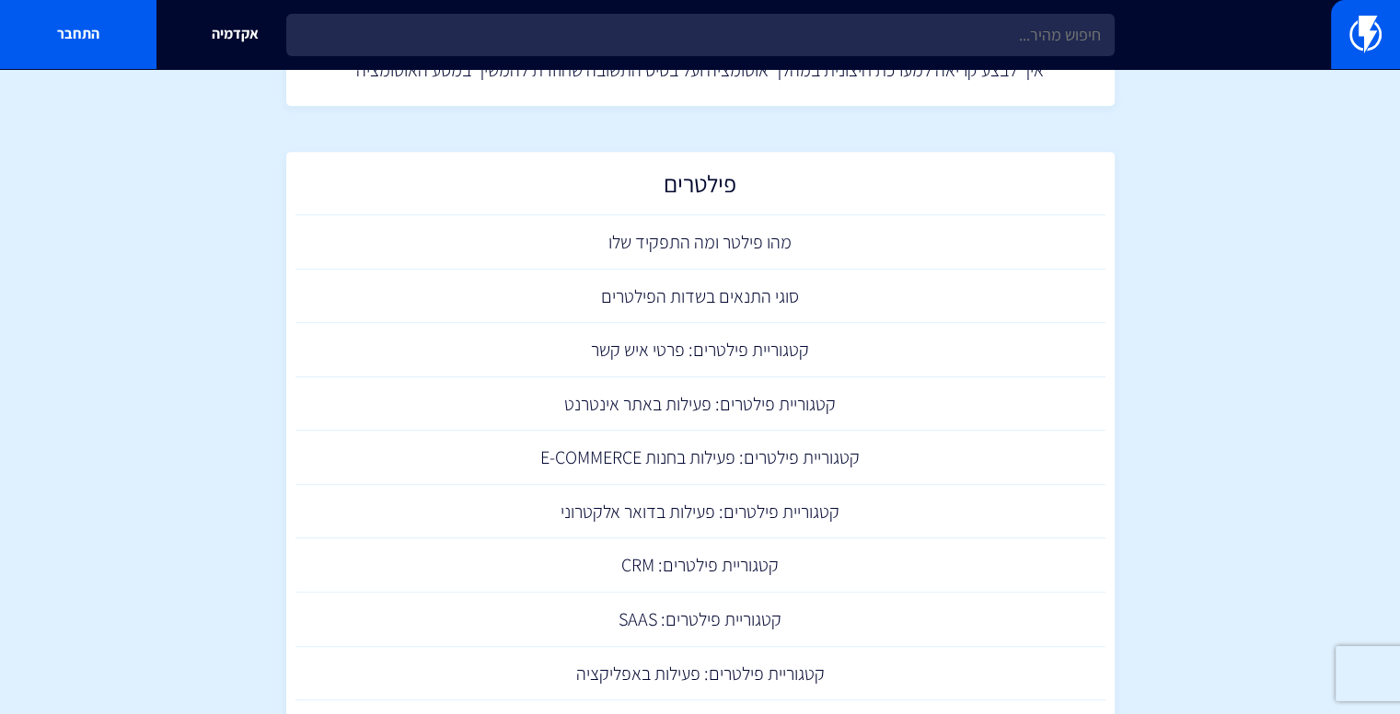
scroll to position [856, 0]
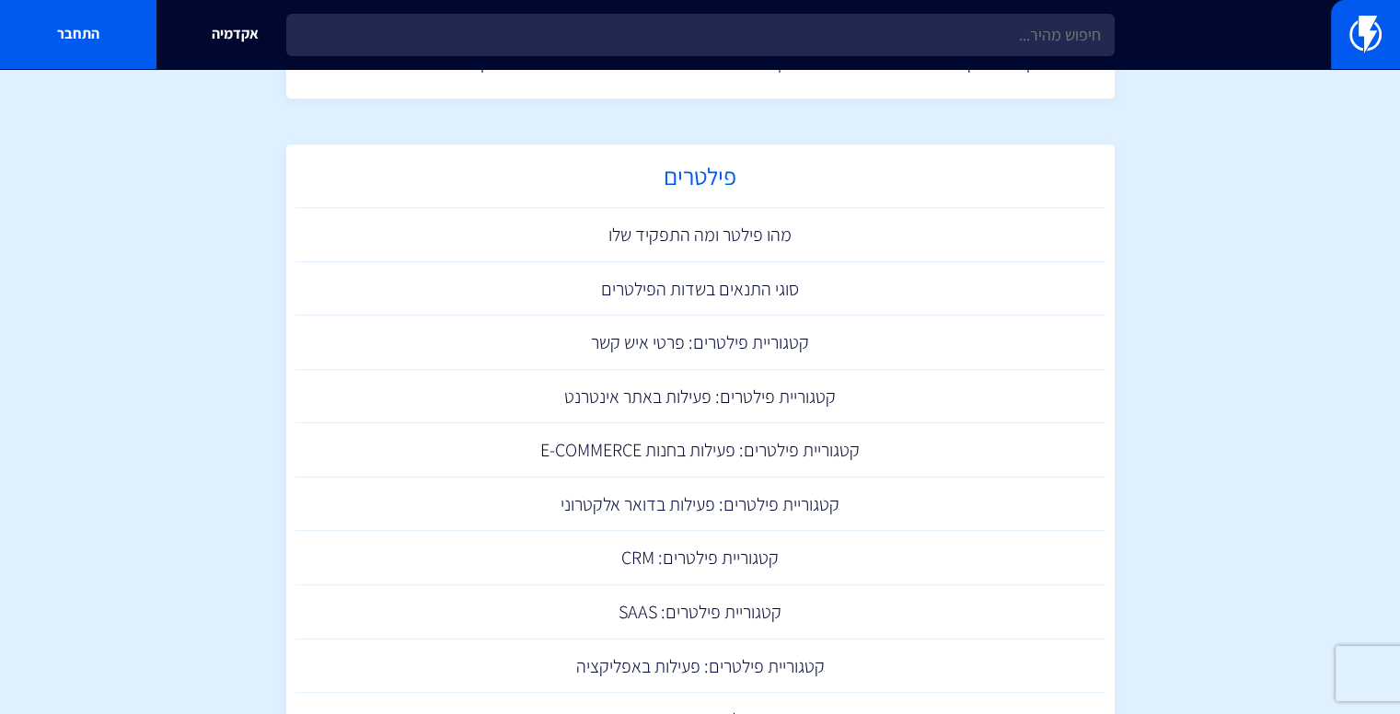
click at [716, 173] on h2 "פילטרים" at bounding box center [701, 181] width 792 height 36
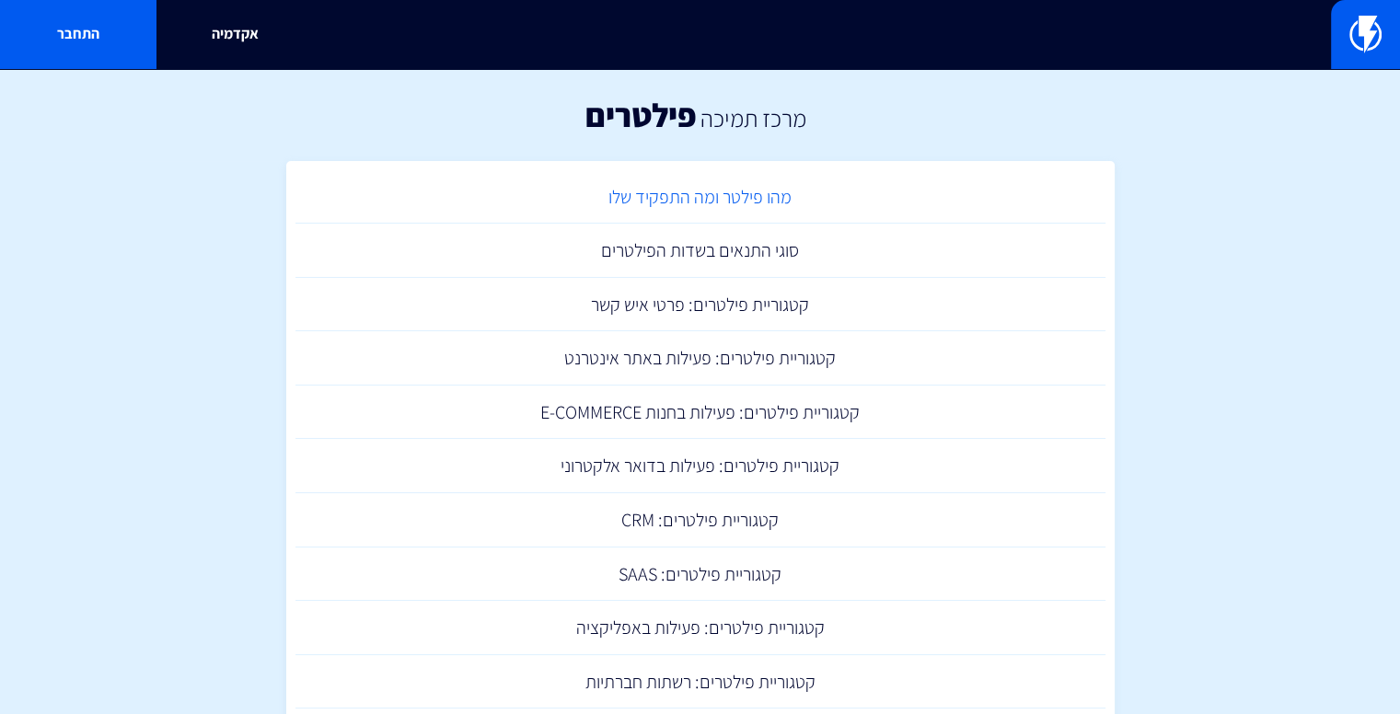
click at [647, 206] on link "מהו פילטר ומה התפקיד שלו" at bounding box center [700, 197] width 810 height 54
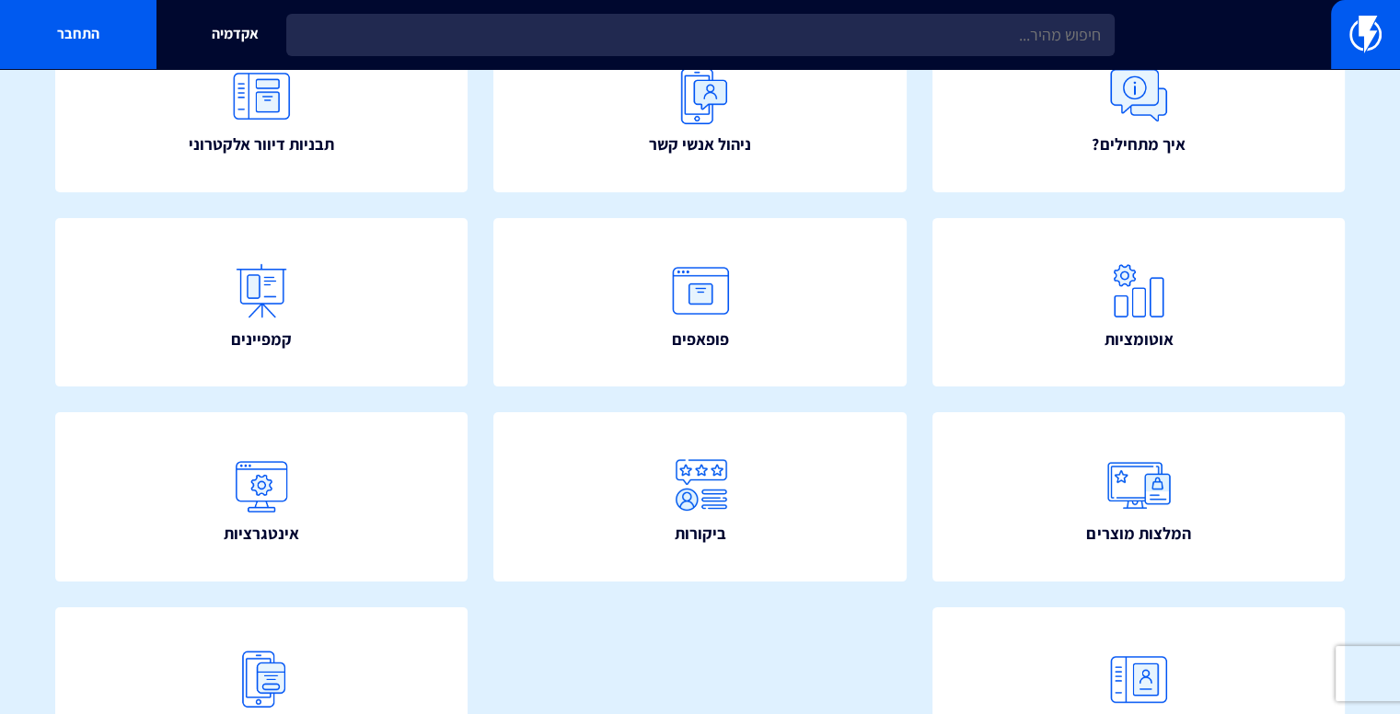
scroll to position [253, 0]
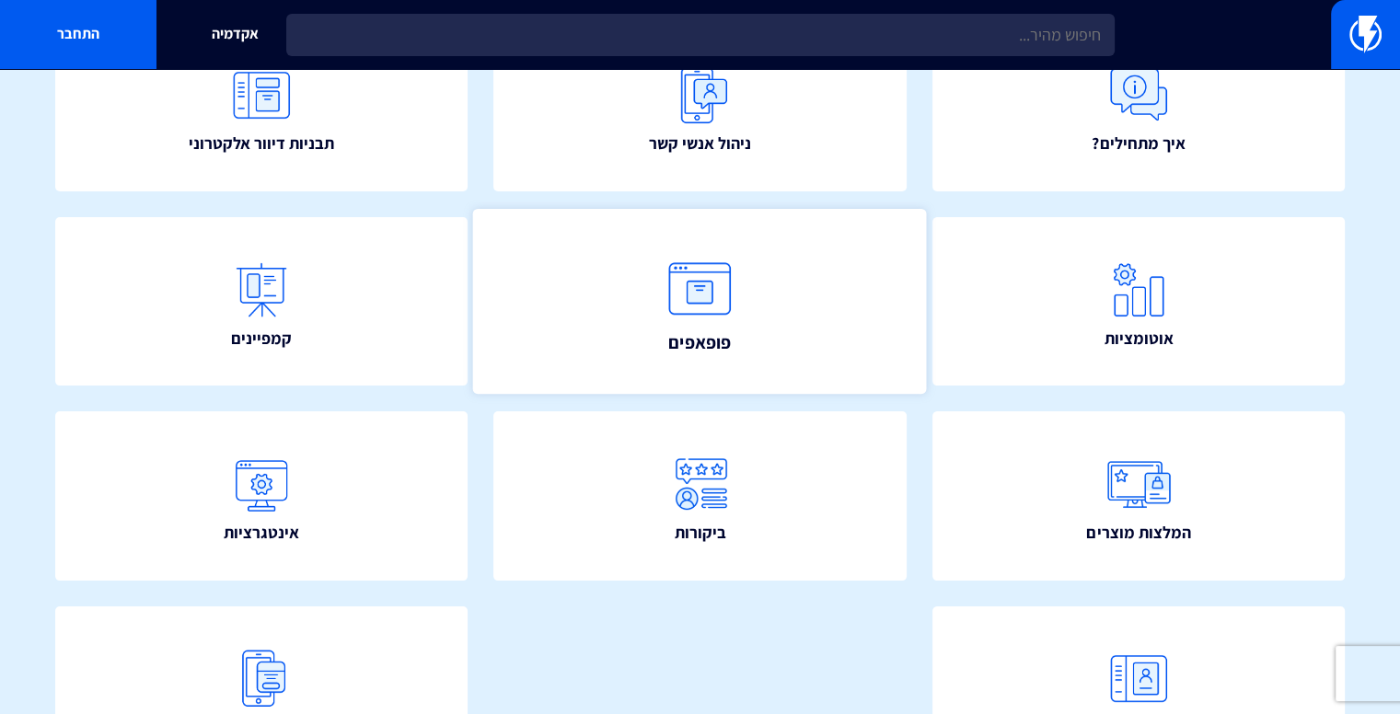
click at [700, 313] on img at bounding box center [700, 289] width 81 height 81
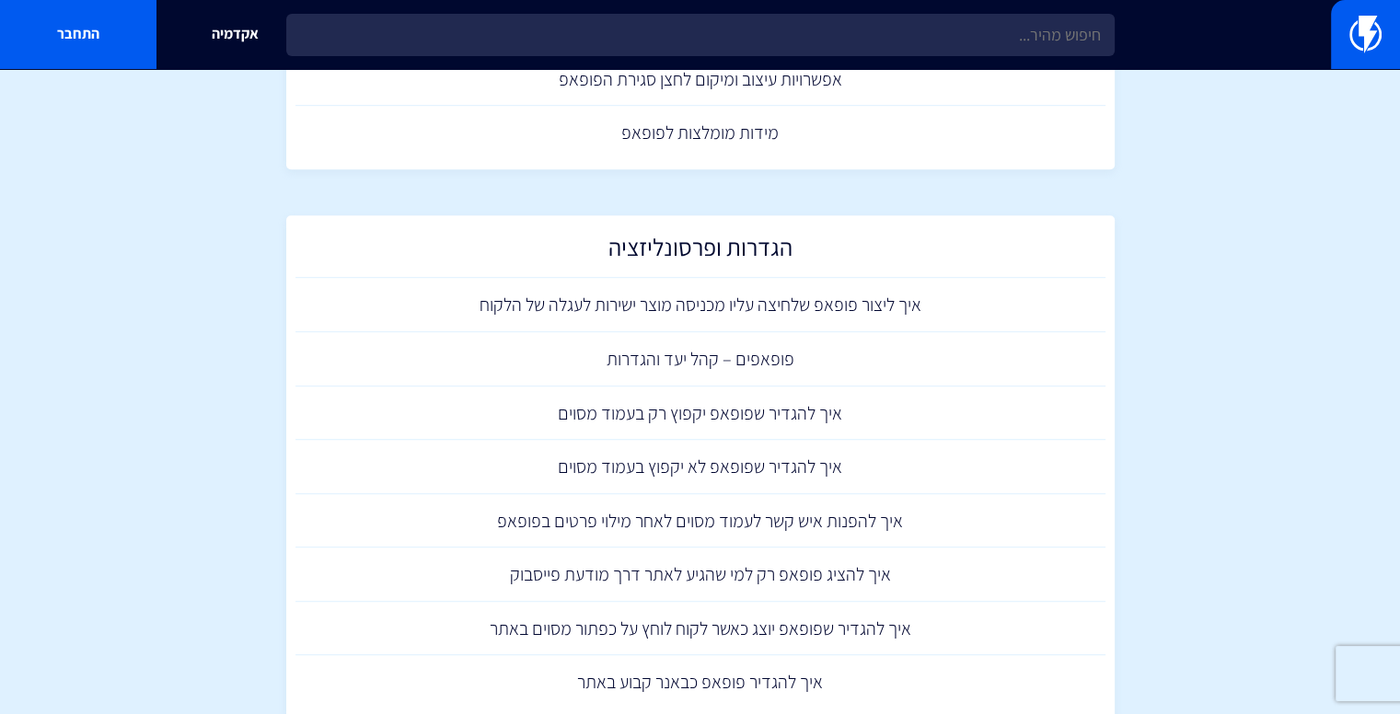
scroll to position [1046, 0]
click at [582, 421] on link "איך להגדיר שפופאפ יקפוץ רק בעמוד מסוים" at bounding box center [700, 413] width 810 height 54
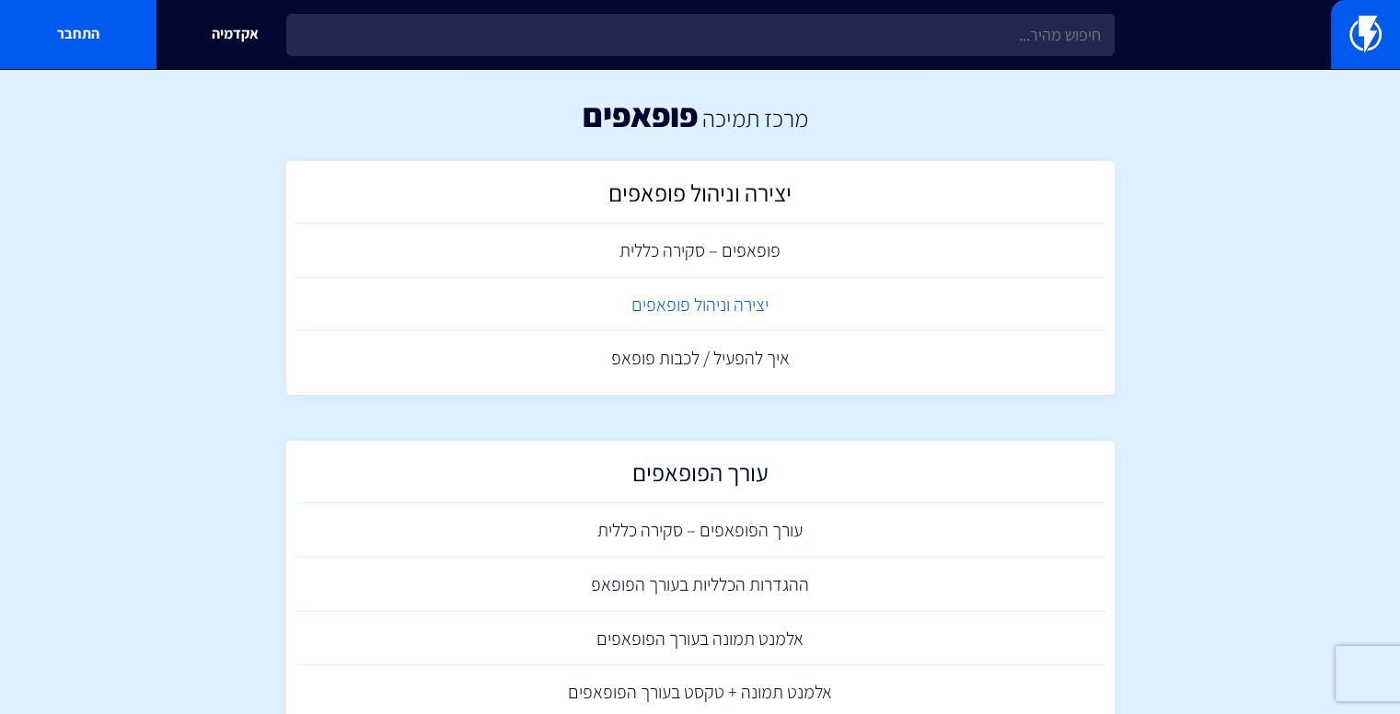
click at [685, 293] on link "יצירה וניהול פופאפים" at bounding box center [700, 305] width 810 height 54
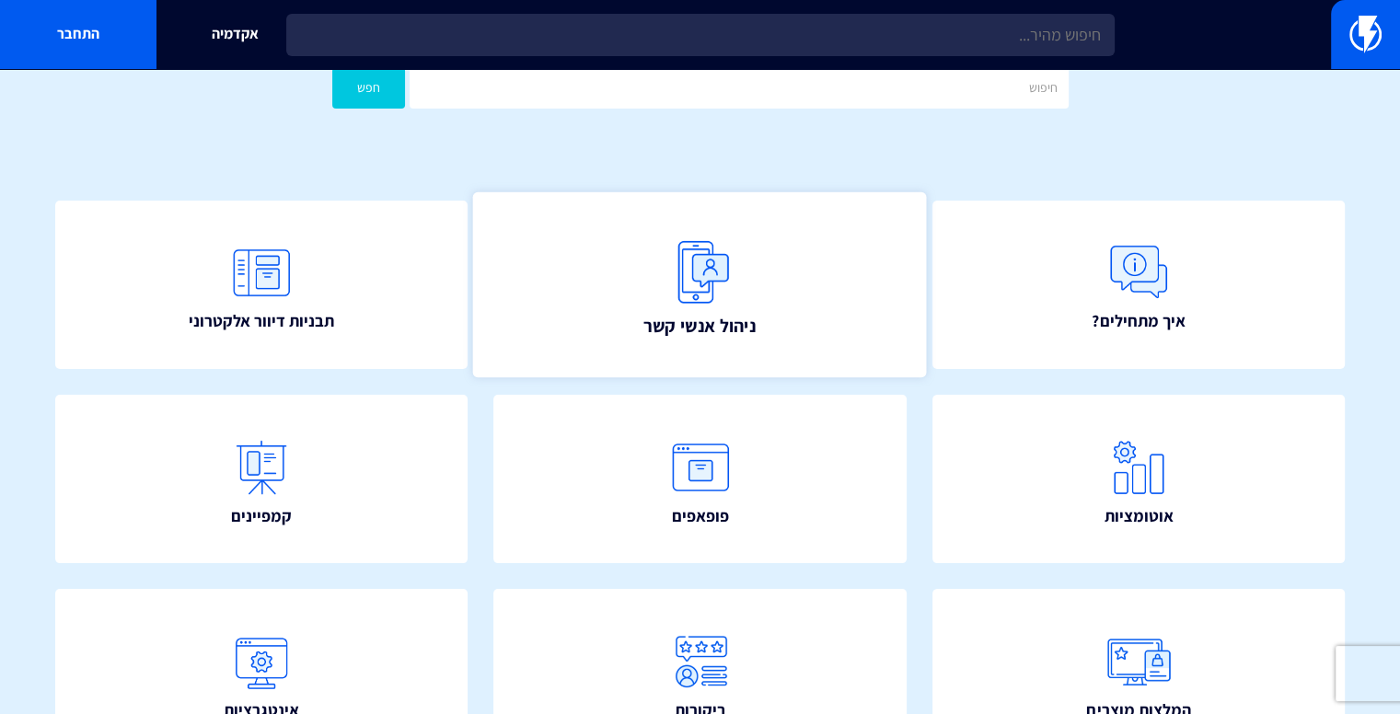
scroll to position [79, 0]
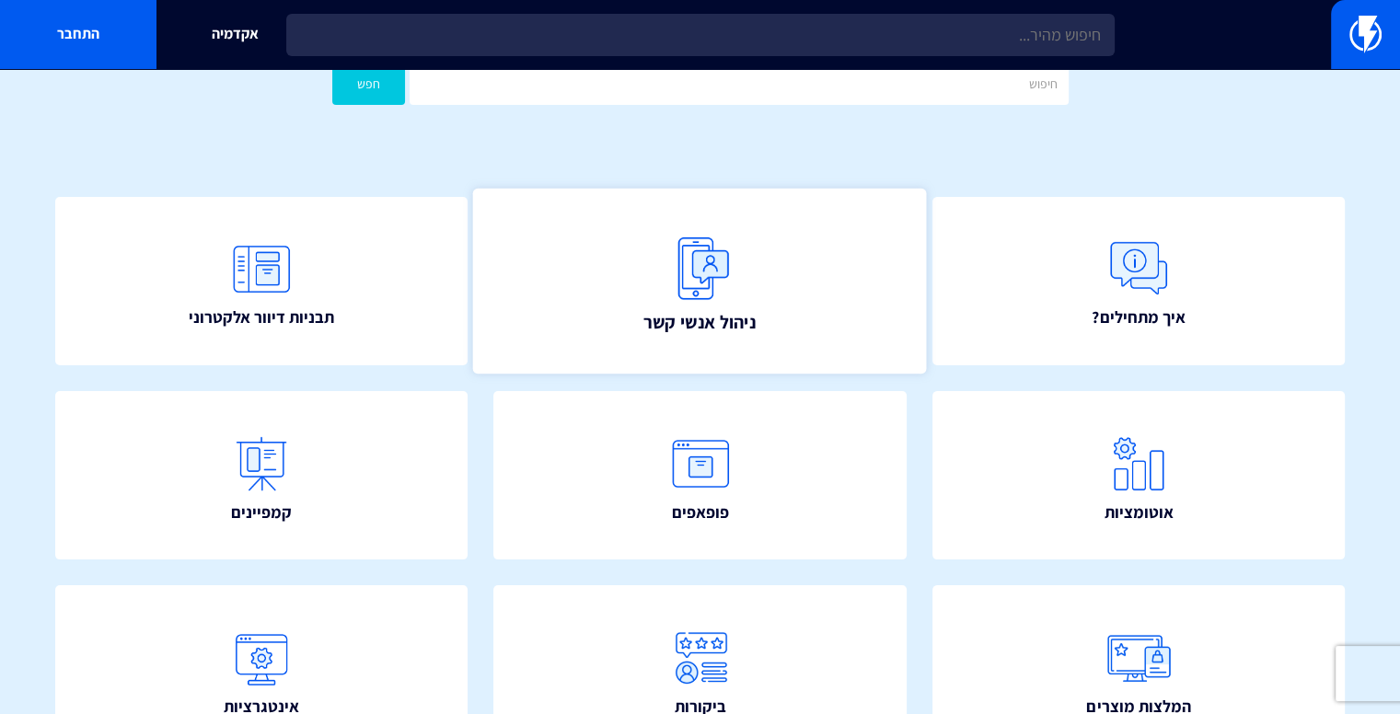
click at [774, 274] on link "ניהול אנשי קשר" at bounding box center [700, 281] width 454 height 186
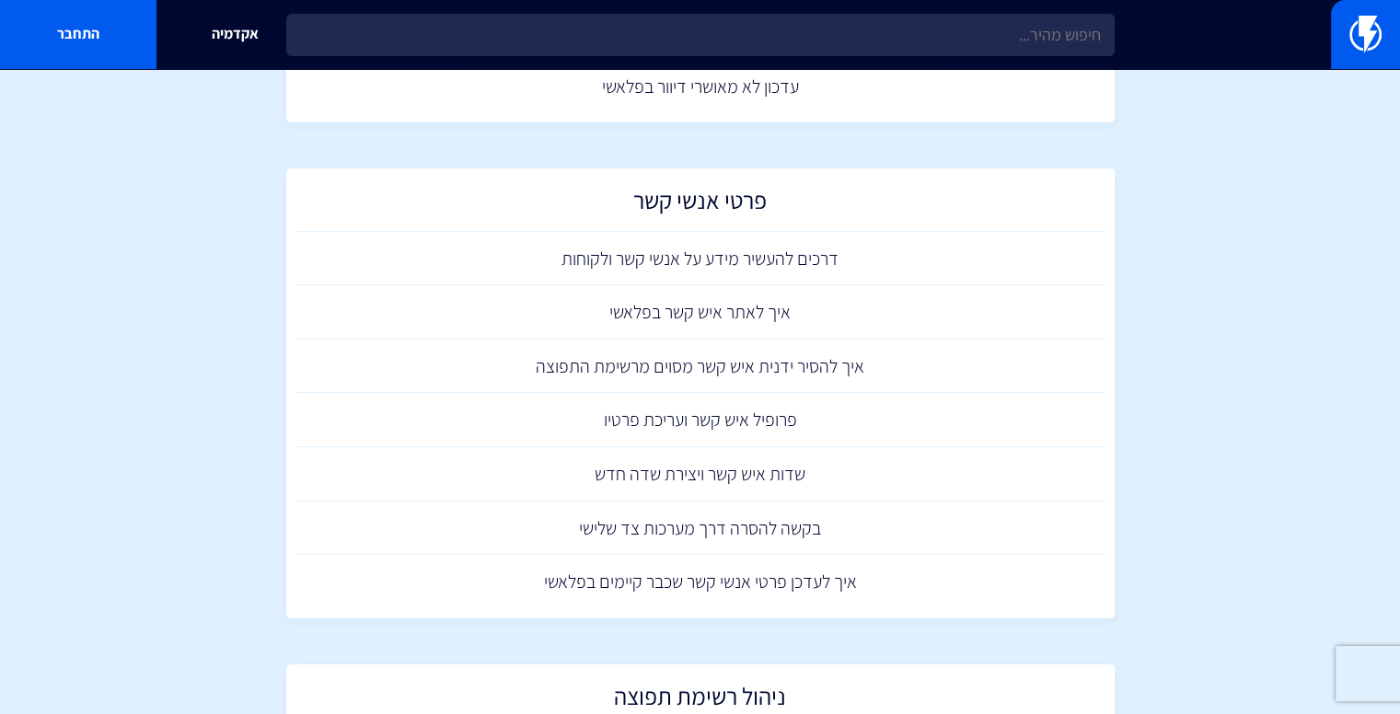
scroll to position [110, 0]
click at [647, 255] on link "דרכים להעשיר מידע על אנשי קשר ולקוחות" at bounding box center [700, 259] width 810 height 54
click at [578, 315] on link "איך לאתר איש קשר בפלאשי" at bounding box center [700, 312] width 810 height 54
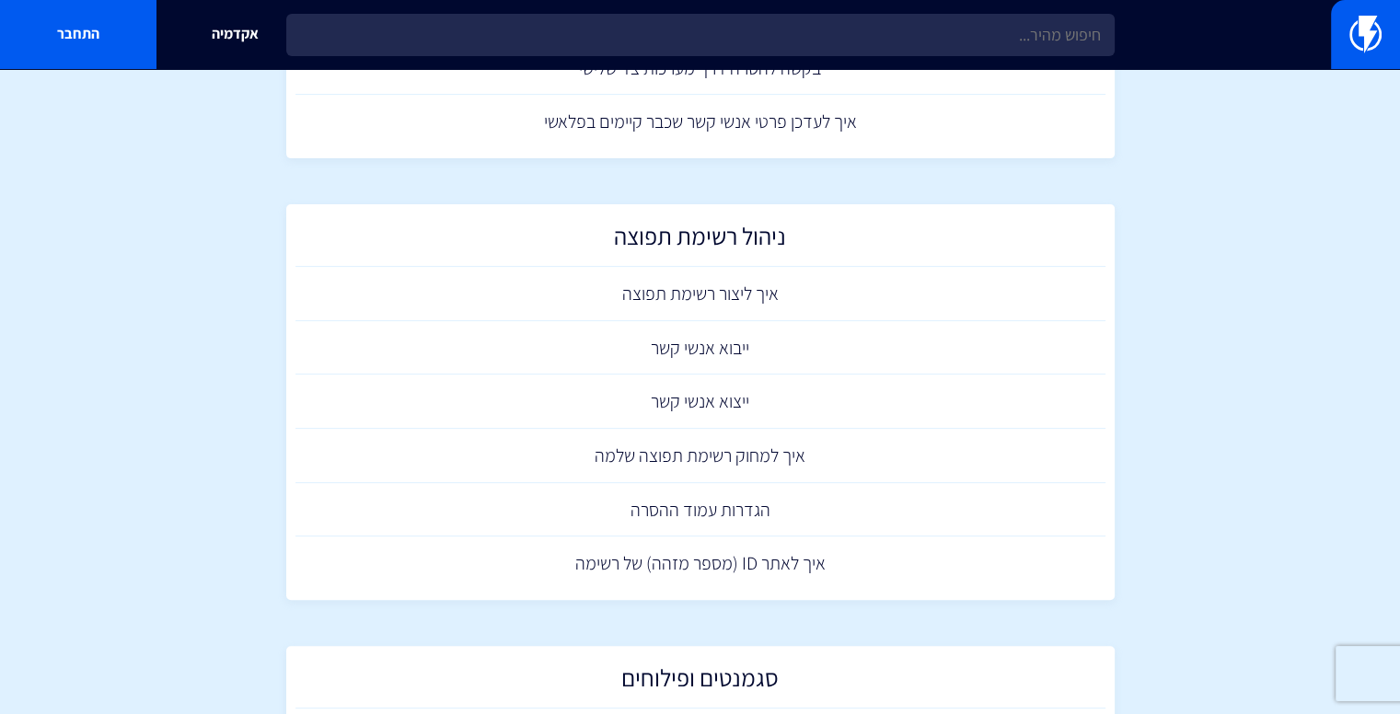
scroll to position [567, 0]
click at [700, 358] on link "ייבוא אנשי קשר" at bounding box center [700, 352] width 810 height 54
click at [673, 401] on link "ייצוא אנשי קשר" at bounding box center [700, 405] width 810 height 54
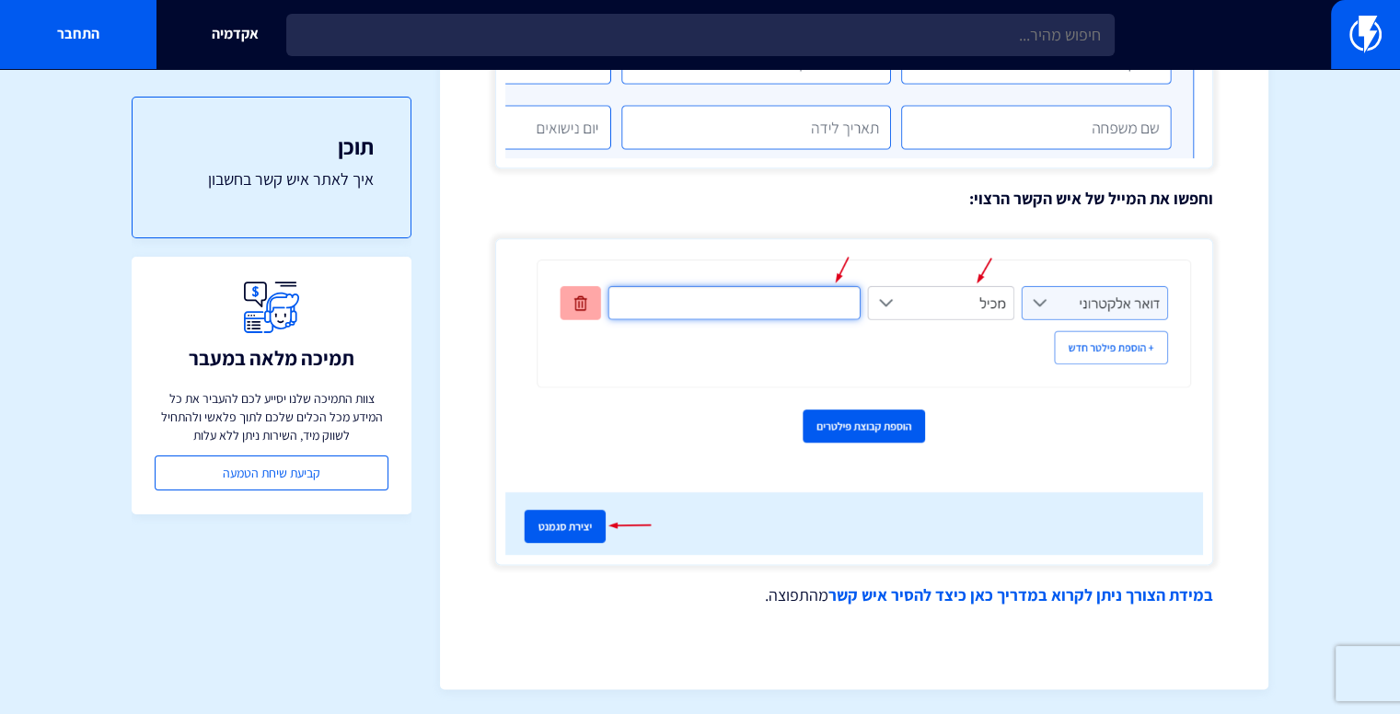
scroll to position [2172, 0]
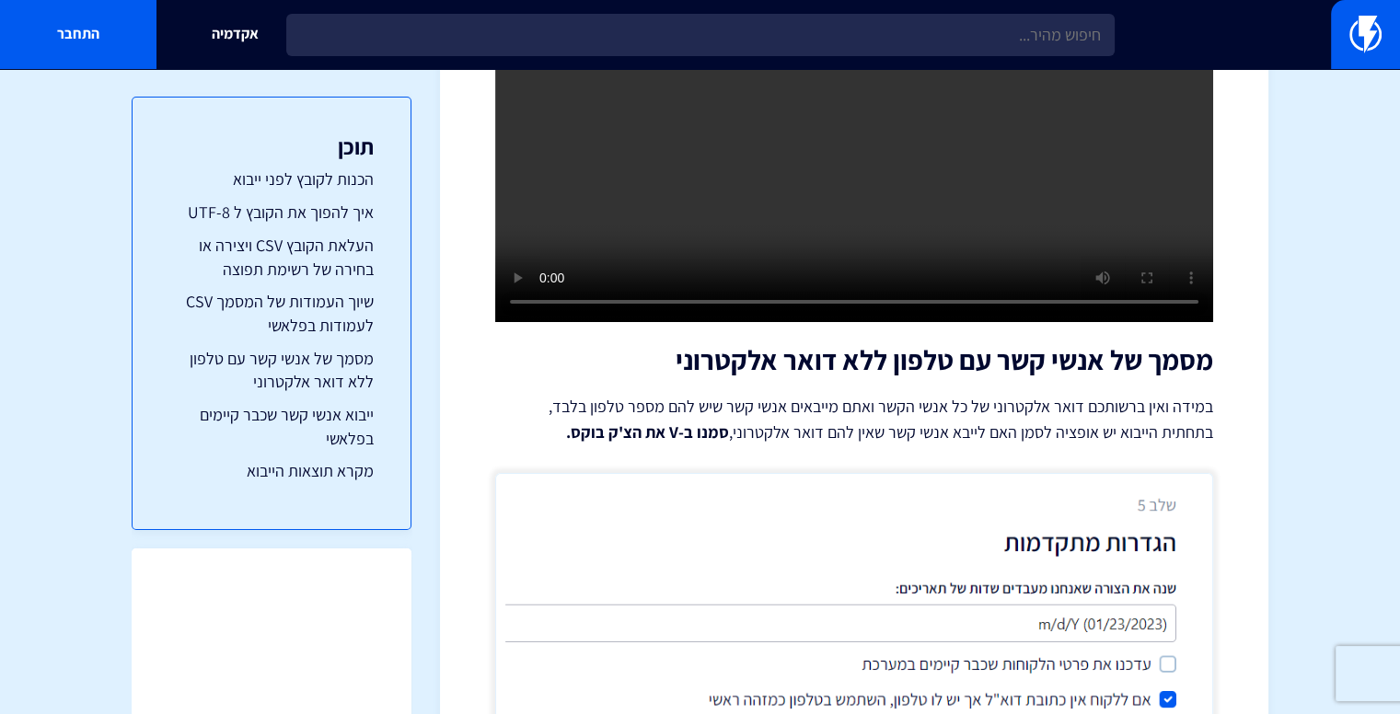
scroll to position [6602, 0]
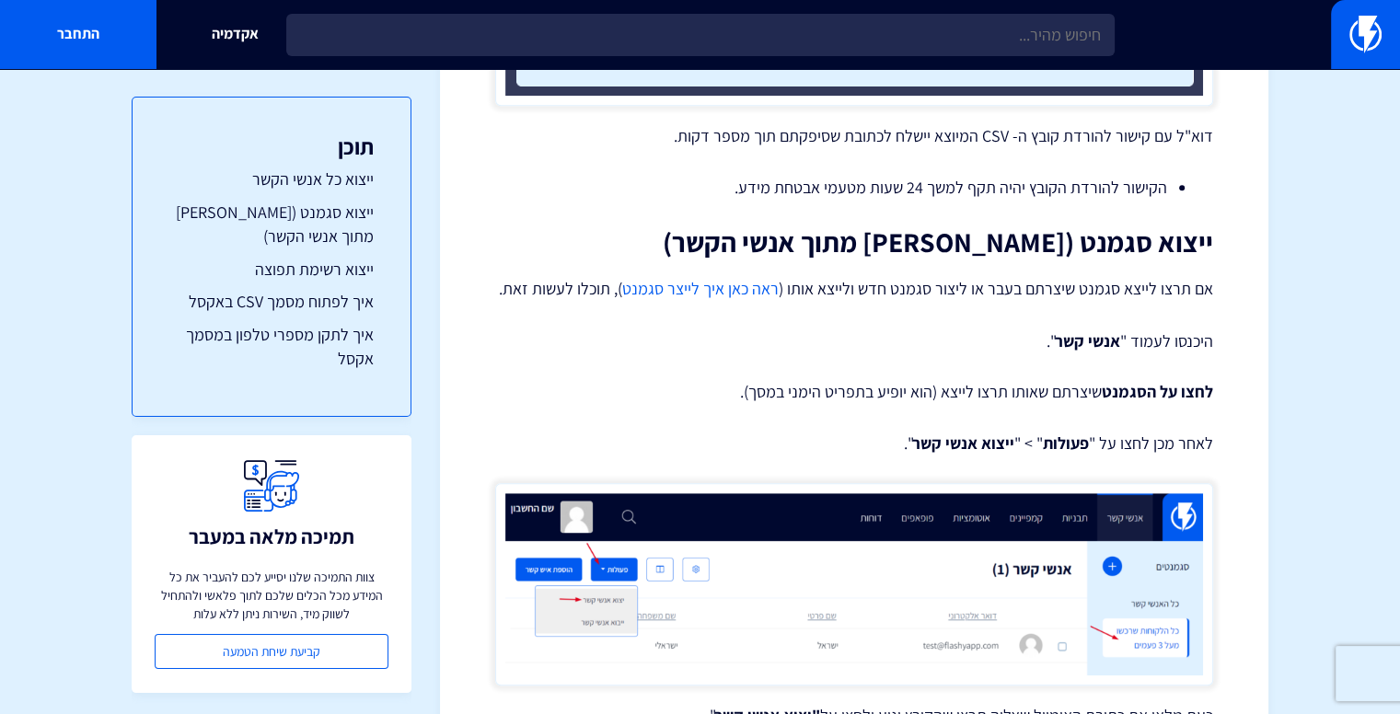
scroll to position [1204, 0]
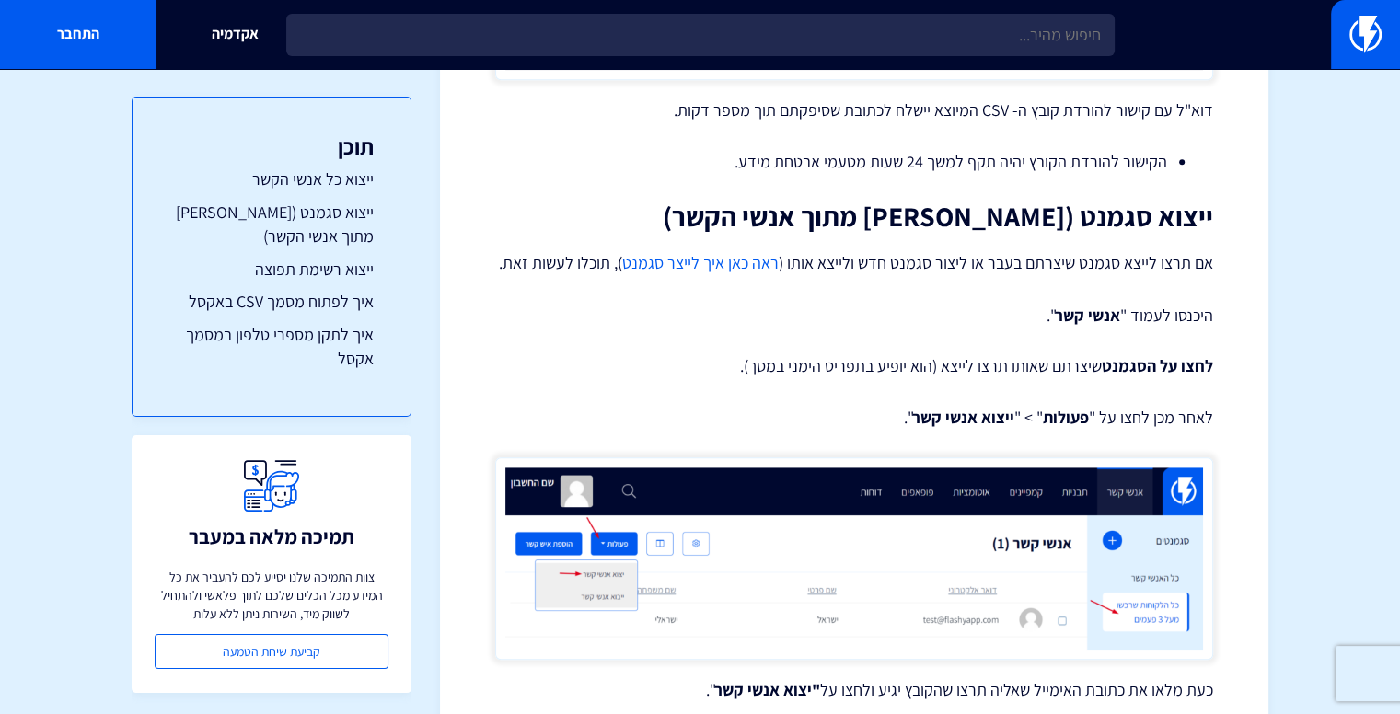
click at [701, 258] on link "ראה כאן איך לייצר סגמנט" at bounding box center [700, 262] width 156 height 21
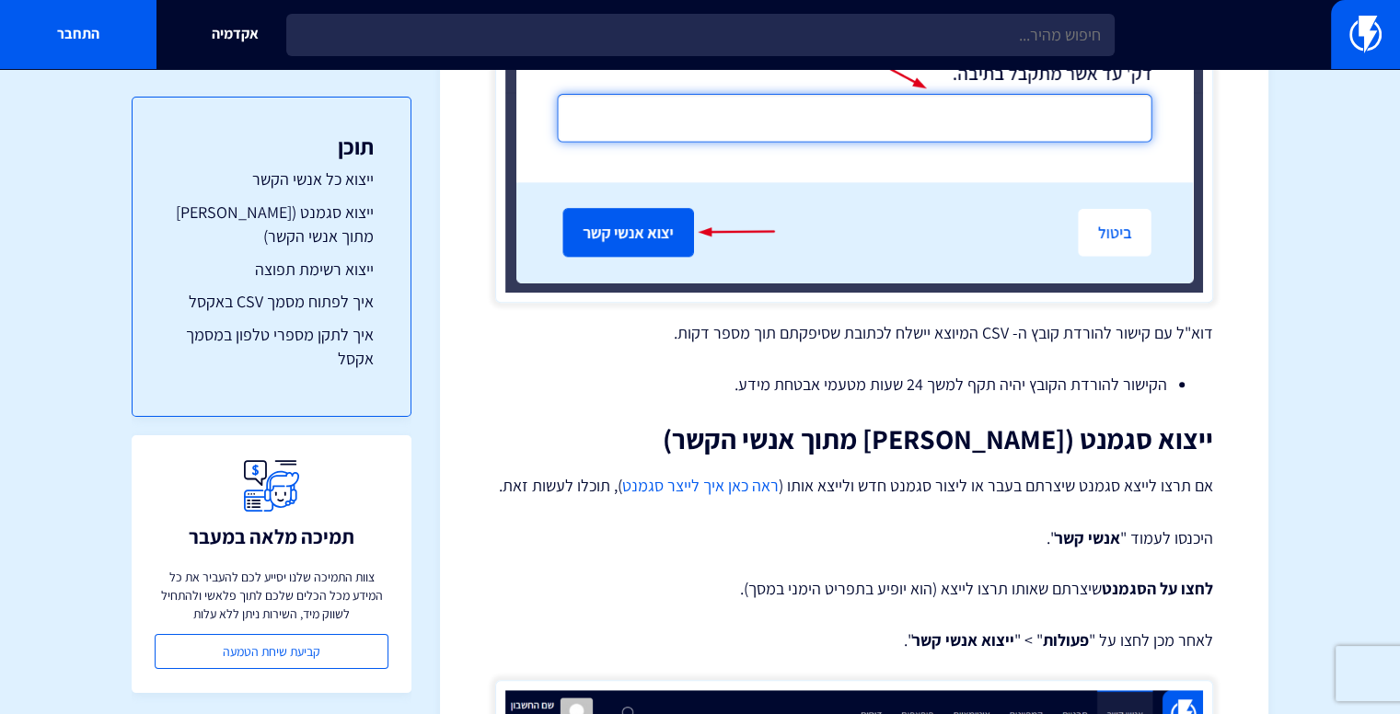
scroll to position [982, 0]
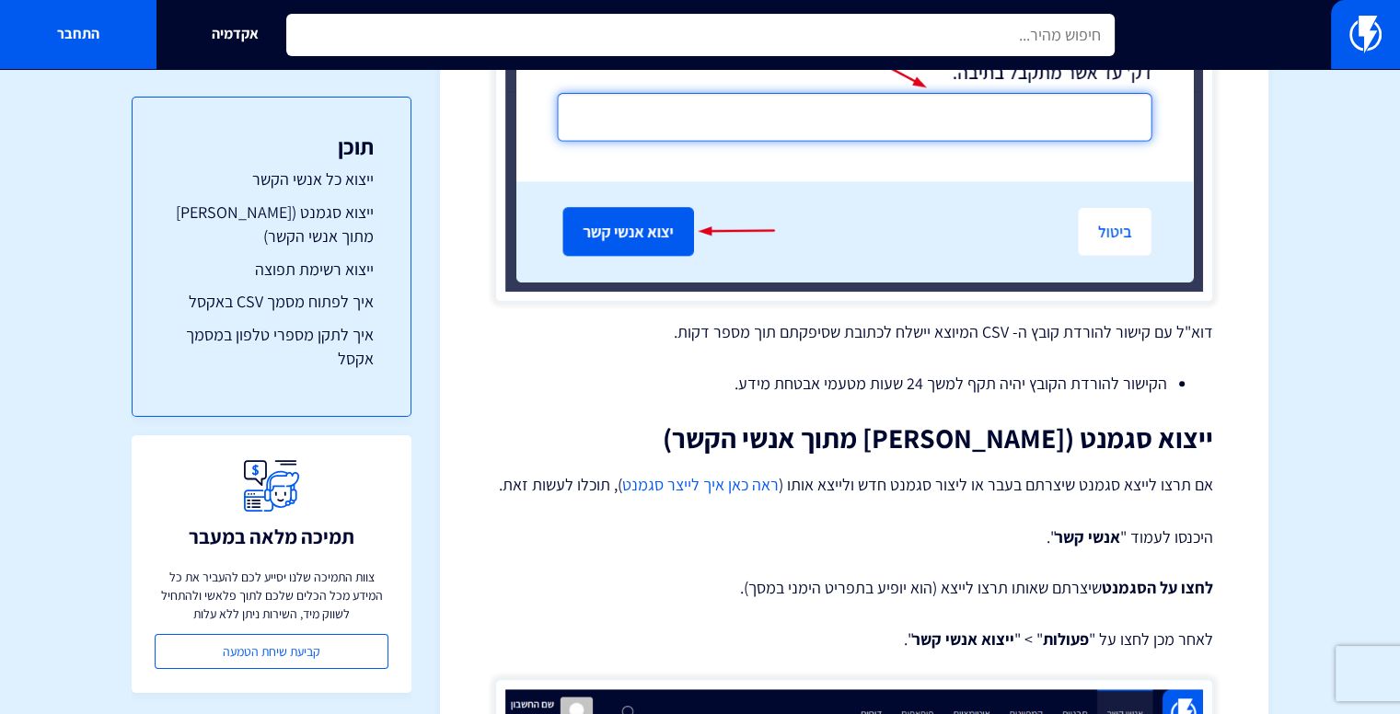
click at [622, 30] on input "text" at bounding box center [700, 35] width 828 height 42
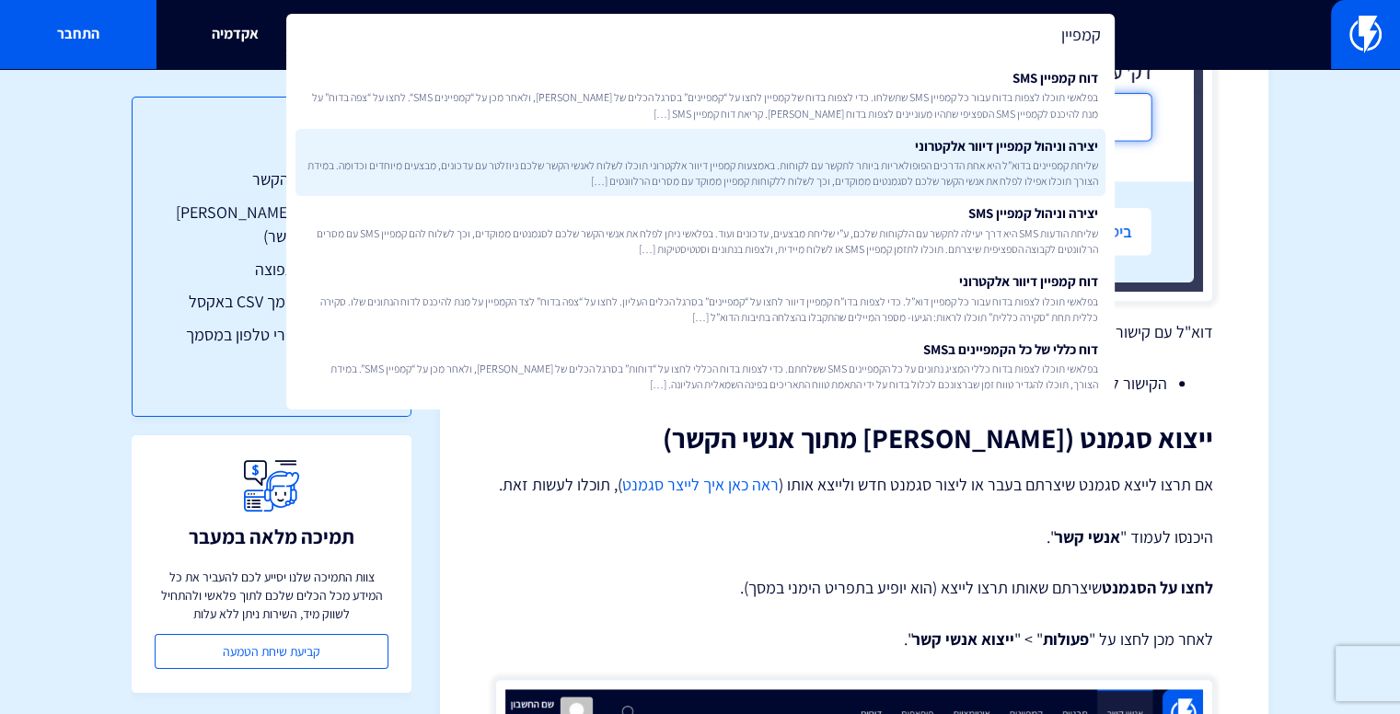
type input "קמפיין"
click at [703, 142] on link "יצירה וניהול קמפיין דיוור אלקטרוני שליחת קמפיינים בדוא”ל היא אחת הדרכים הפופולא…" at bounding box center [700, 163] width 810 height 68
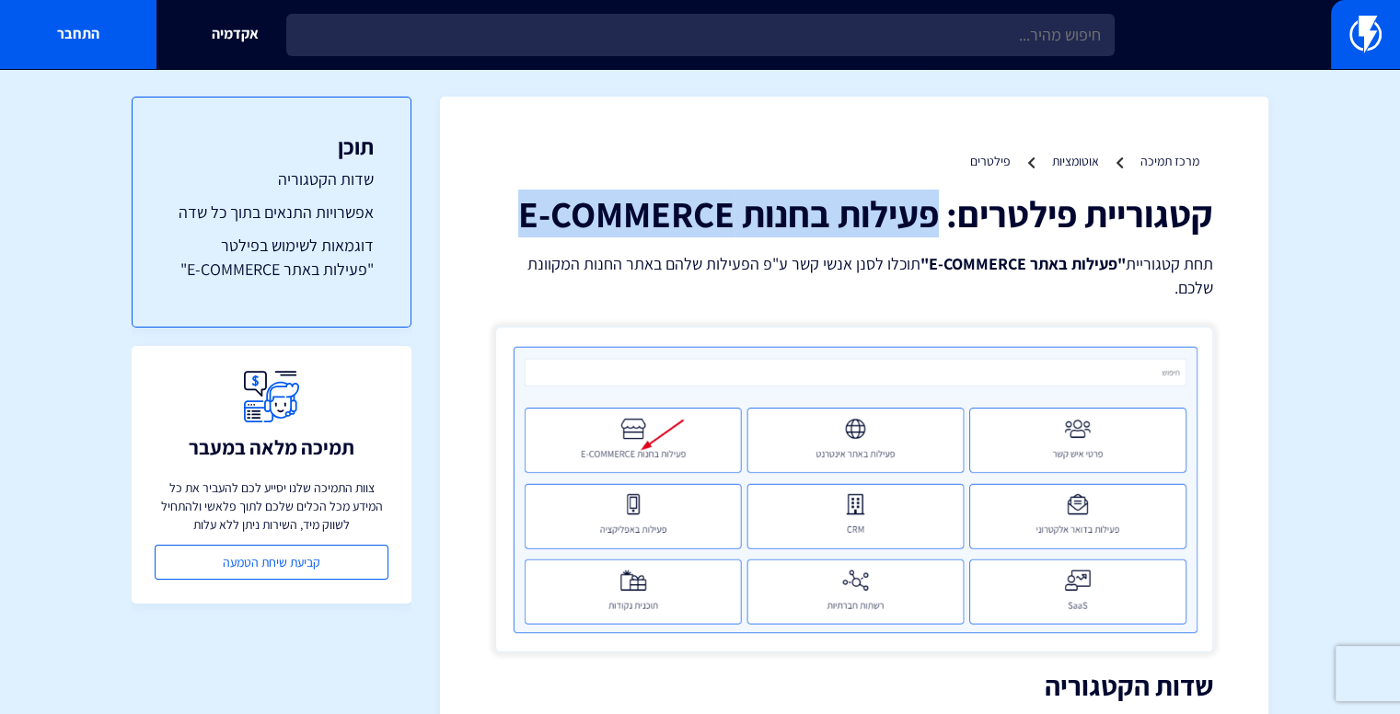
drag, startPoint x: 515, startPoint y: 211, endPoint x: 936, endPoint y: 226, distance: 421.0
click at [936, 226] on h1 "קטגוריית פילטרים: פעילות בחנות E-COMMERCE" at bounding box center [854, 213] width 718 height 41
copy h1 "פעילות בחנות E-COMMERCE"
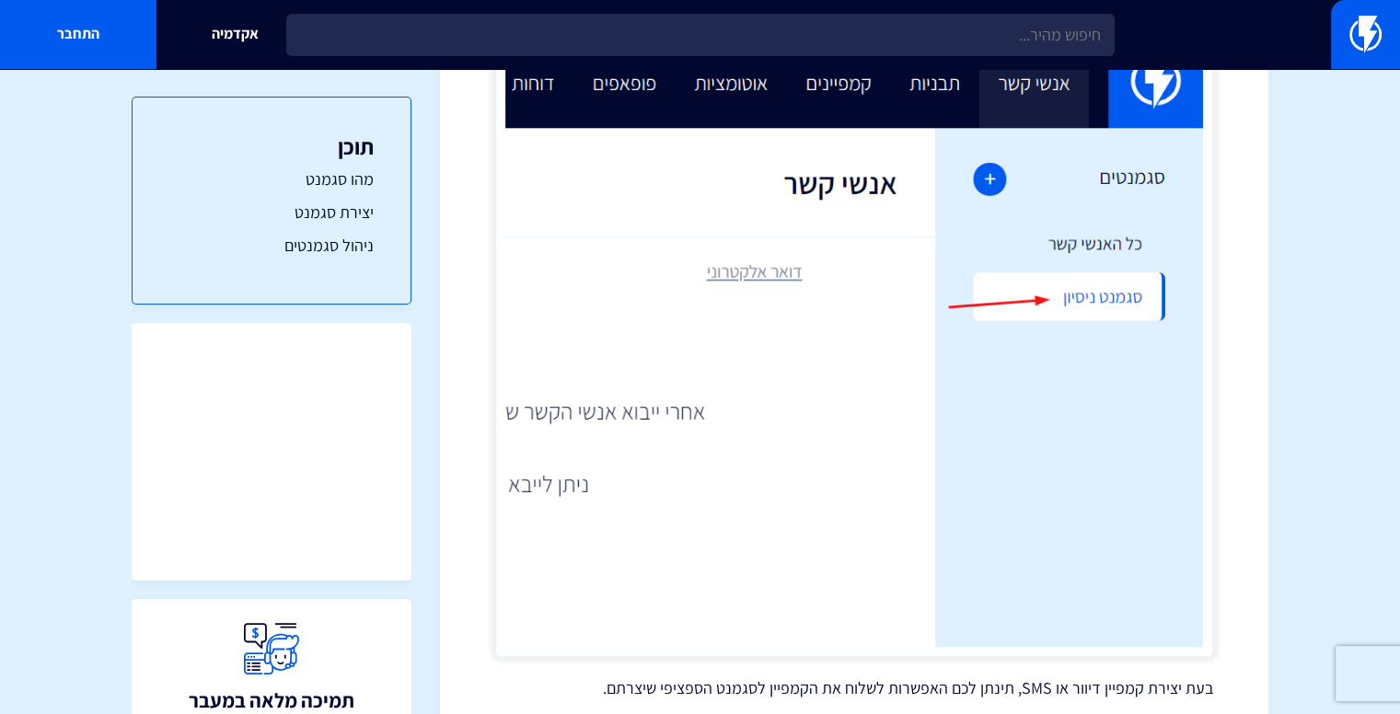
scroll to position [3192, 0]
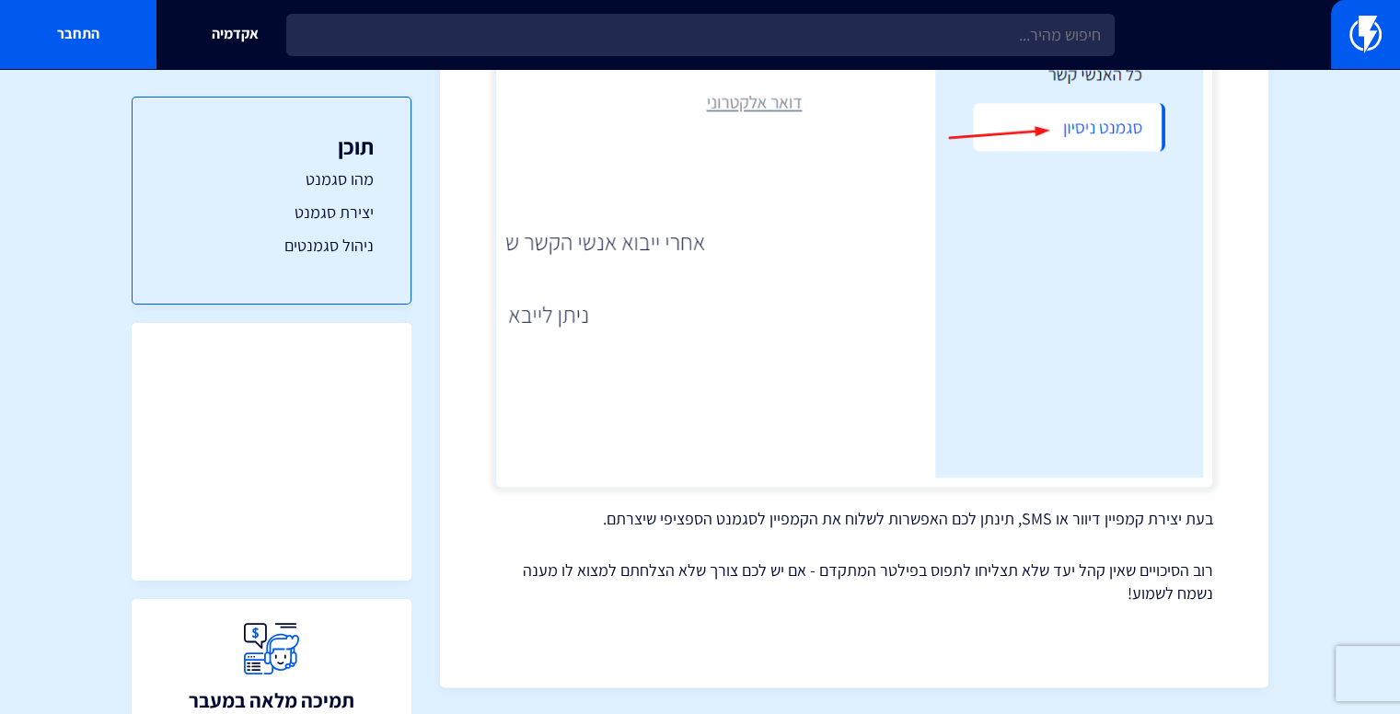
click at [751, 284] on img at bounding box center [854, 171] width 718 height 633
